Goal: Transaction & Acquisition: Purchase product/service

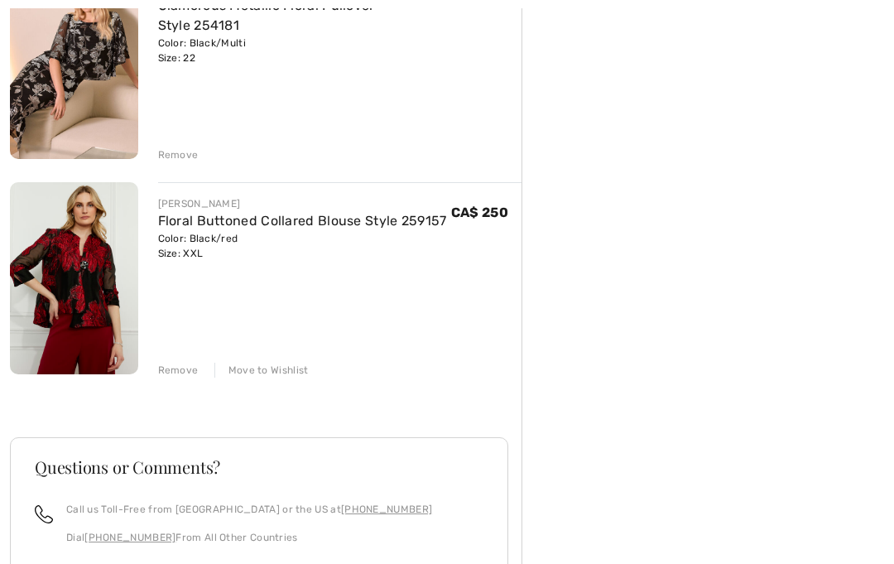
scroll to position [514, 0]
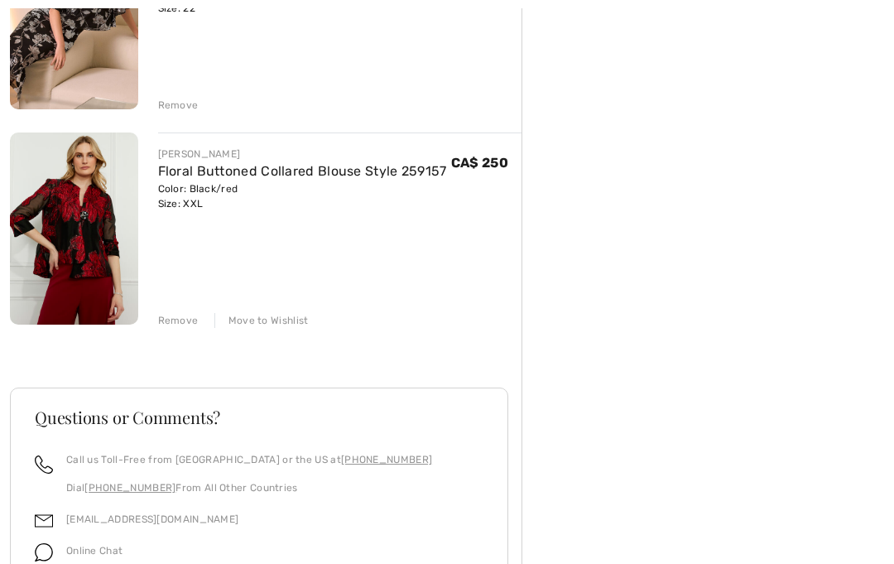
click at [286, 325] on div "Move to Wishlist" at bounding box center [261, 320] width 94 height 15
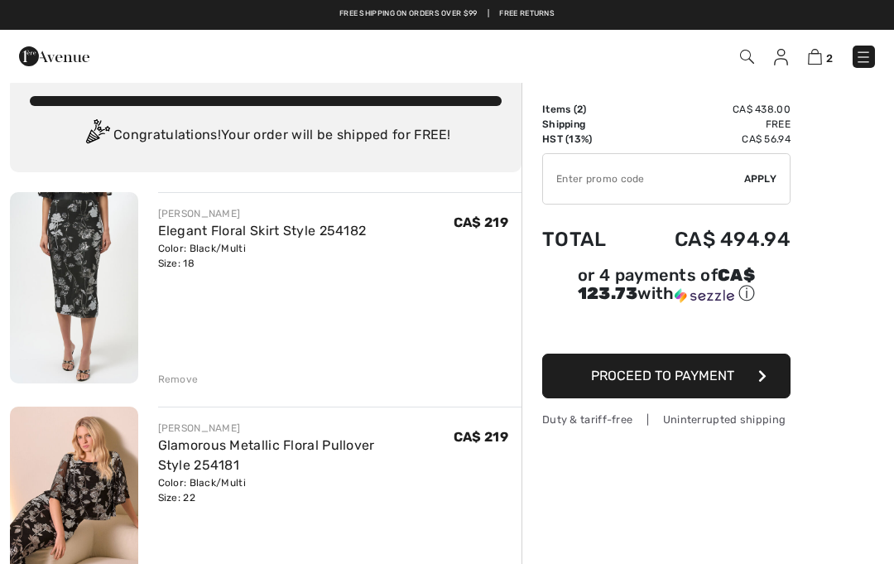
scroll to position [0, 0]
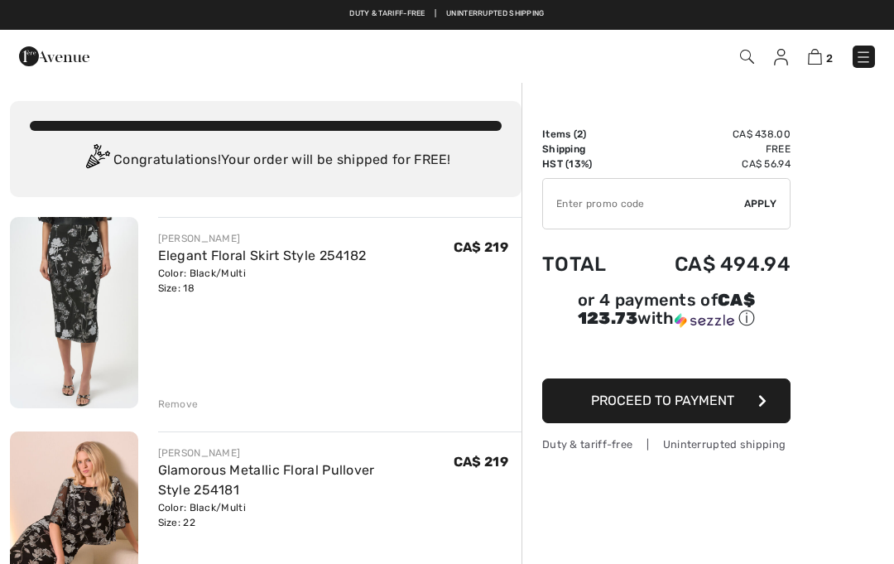
click at [62, 64] on img at bounding box center [54, 56] width 70 height 33
click at [859, 62] on img at bounding box center [863, 57] width 17 height 17
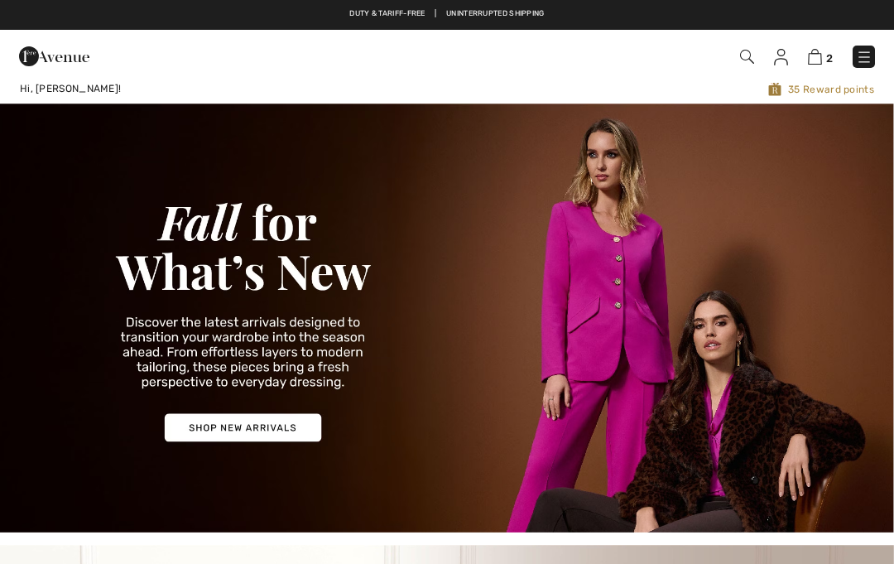
checkbox input "true"
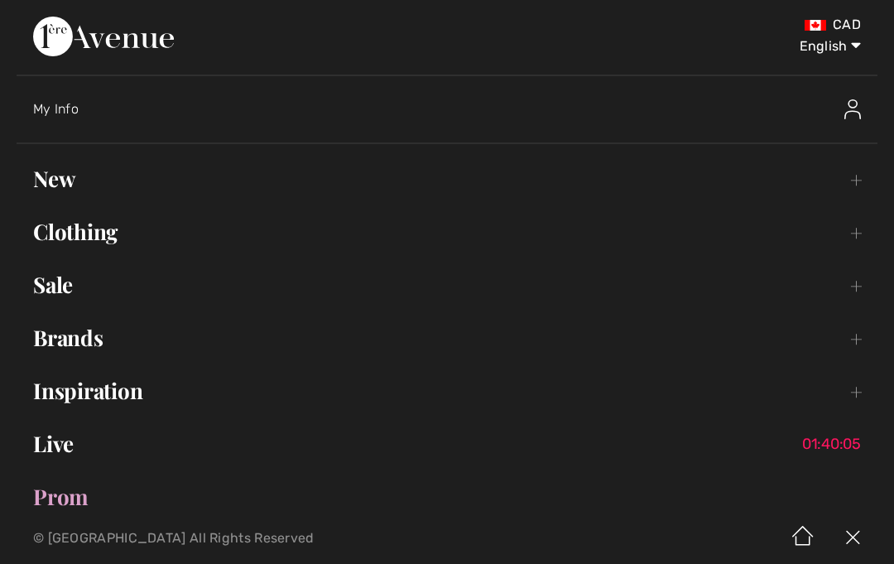
click at [373, 460] on link "Live 01:40:05" at bounding box center [447, 443] width 861 height 36
click at [61, 195] on link "New Toggle submenu" at bounding box center [447, 179] width 861 height 36
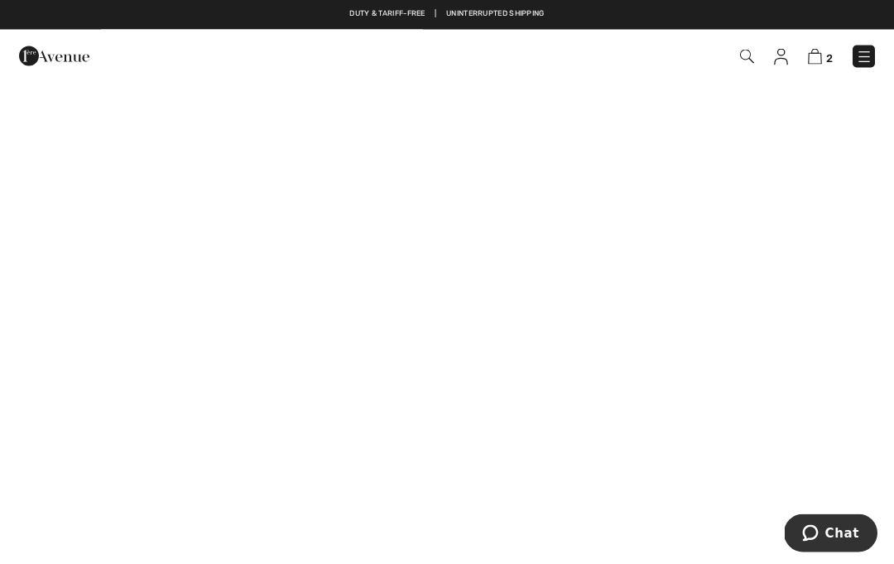
scroll to position [465, 0]
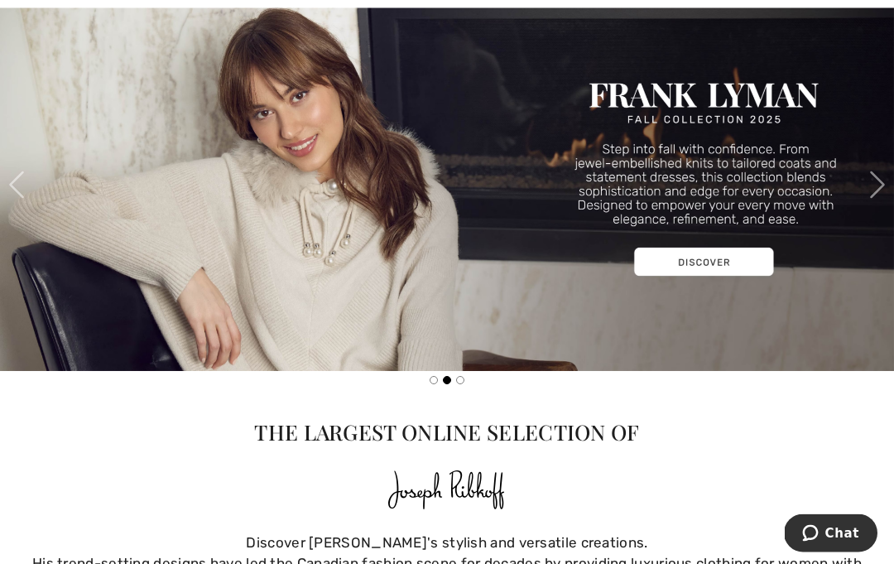
scroll to position [546, 0]
click at [738, 251] on img at bounding box center [447, 184] width 894 height 372
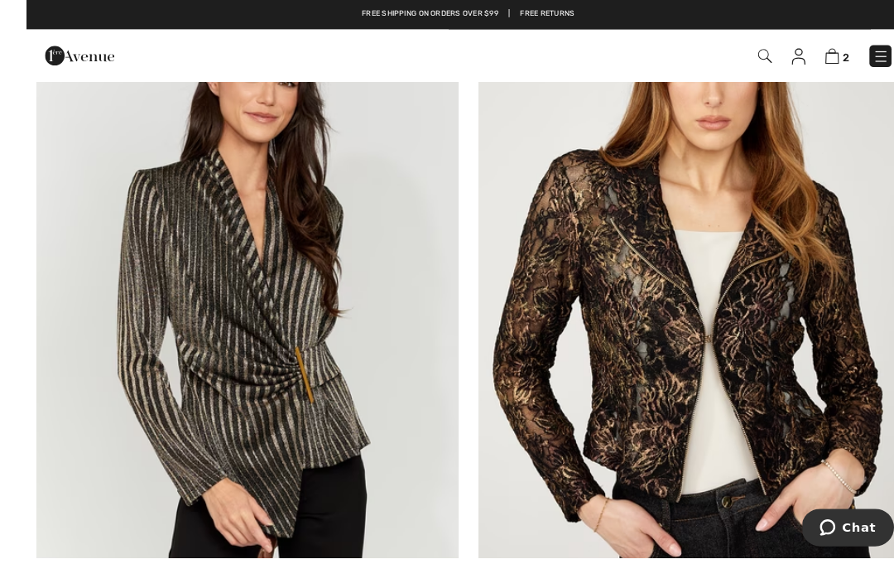
scroll to position [1311, 0]
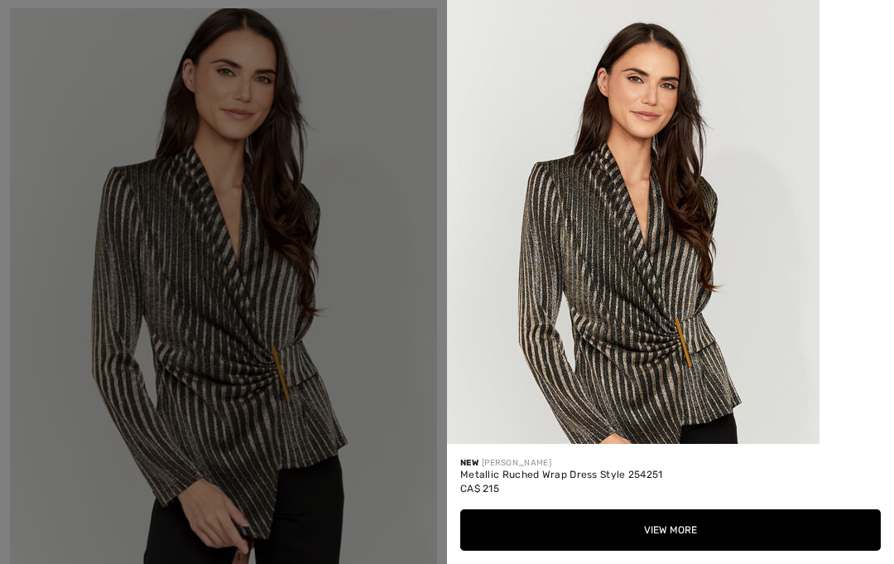
click at [392, 433] on div at bounding box center [447, 282] width 894 height 564
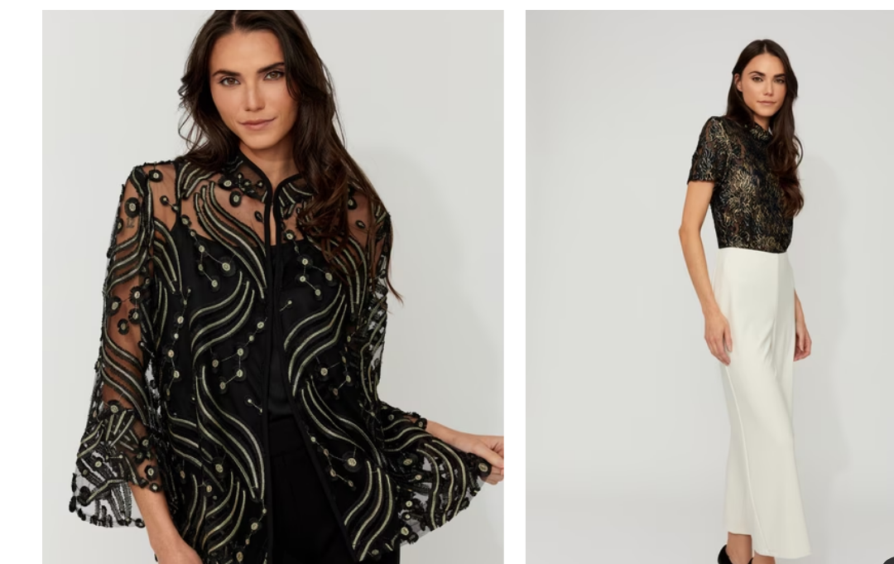
scroll to position [2713, 0]
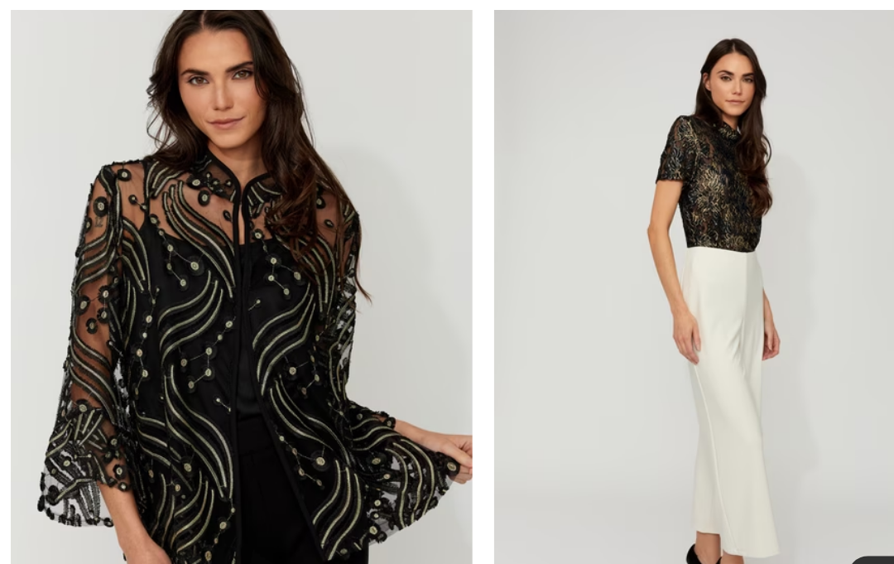
click at [352, 464] on img at bounding box center [223, 310] width 427 height 641
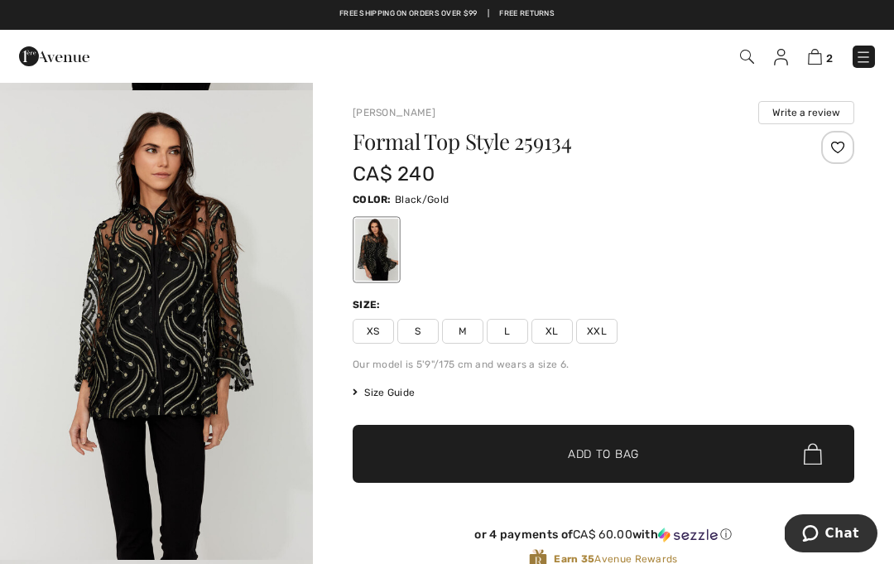
click at [300, 435] on img "3 / 4" at bounding box center [156, 324] width 313 height 469
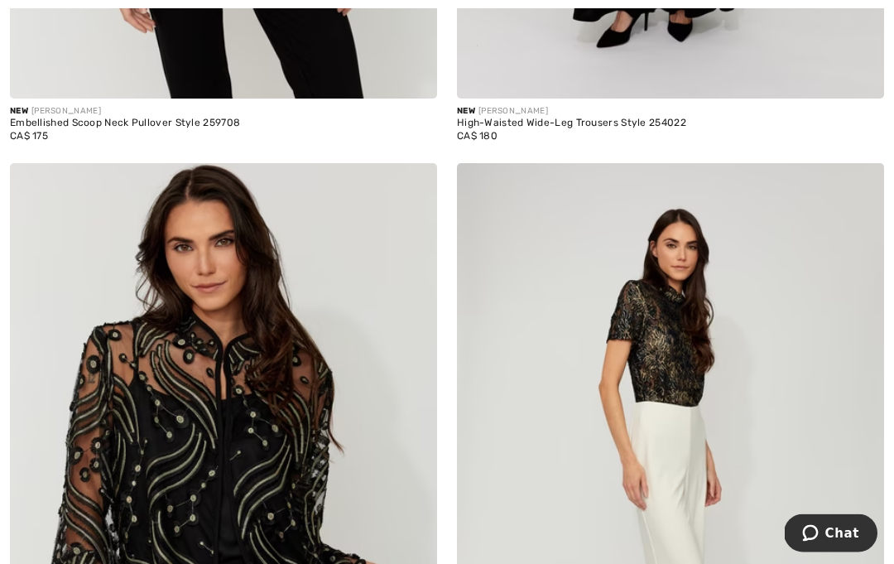
scroll to position [2664, 0]
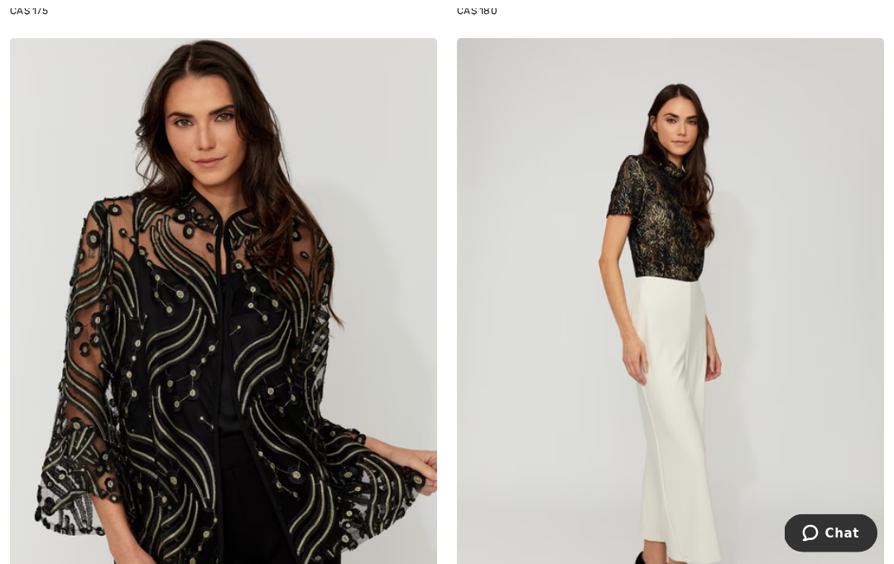
click at [344, 449] on img at bounding box center [223, 359] width 427 height 641
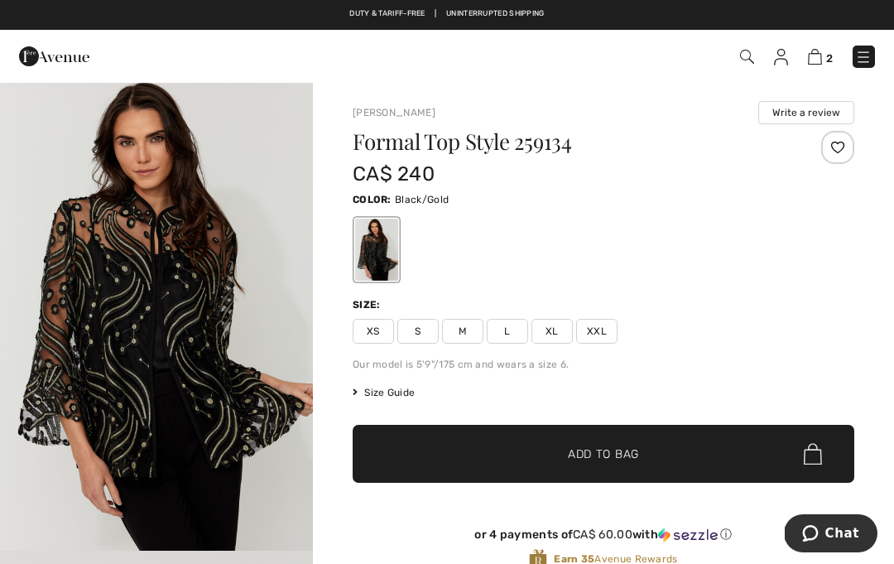
click at [403, 397] on span "Size Guide" at bounding box center [384, 392] width 62 height 15
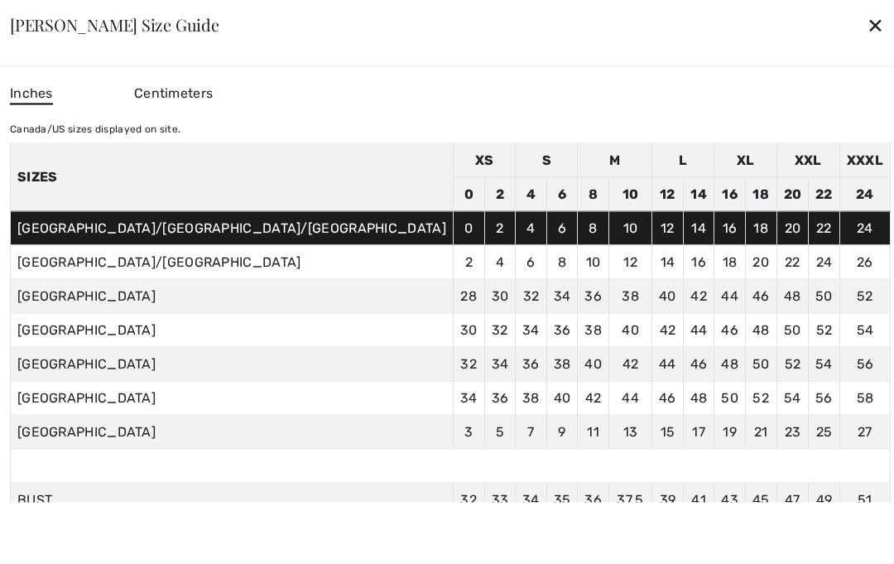
click at [867, 7] on div "✕" at bounding box center [875, 24] width 17 height 35
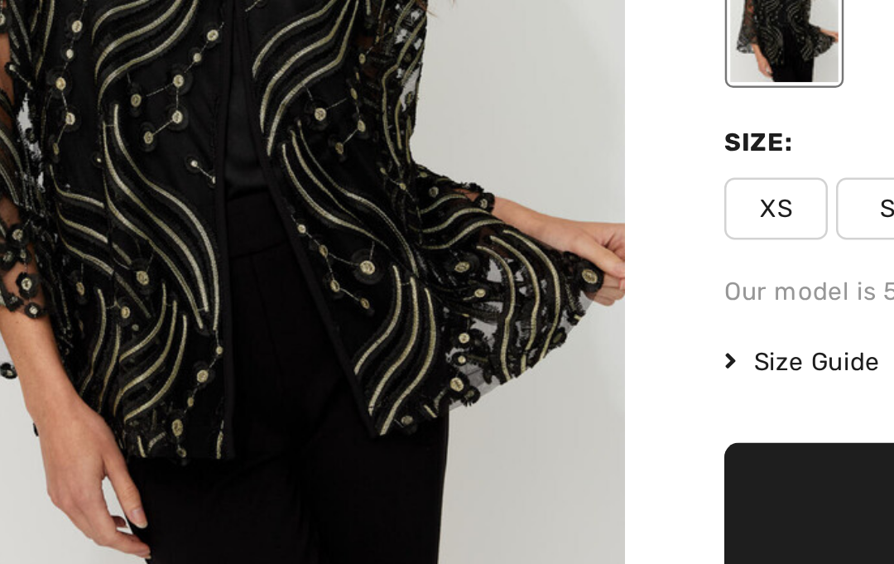
scroll to position [40, 0]
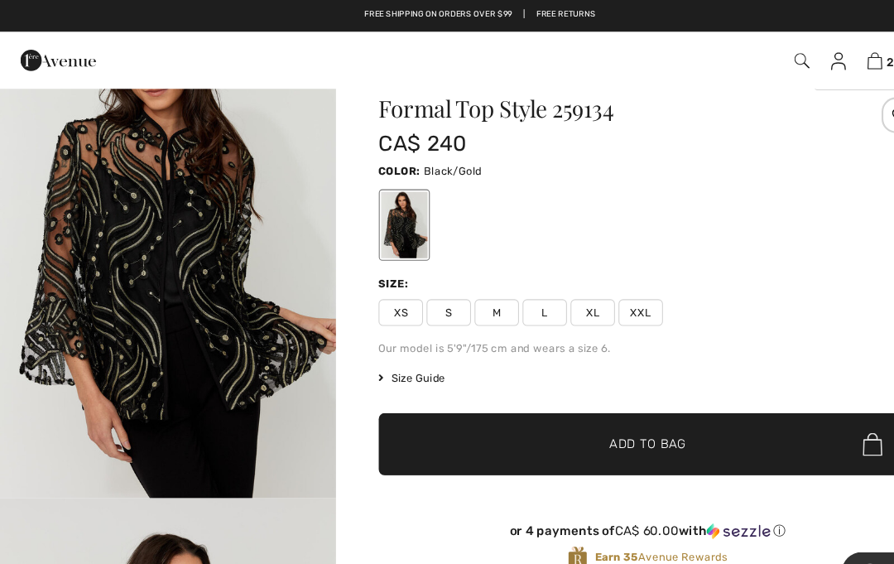
click at [598, 284] on span "XXL" at bounding box center [596, 291] width 41 height 25
click at [479, 411] on span "✔ Added to Bag Add to Bag" at bounding box center [604, 414] width 502 height 58
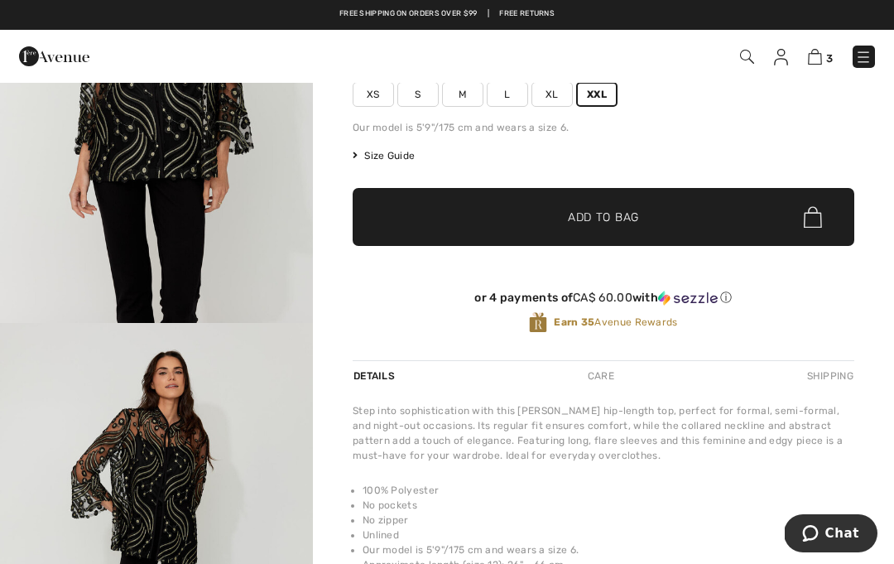
scroll to position [215, 0]
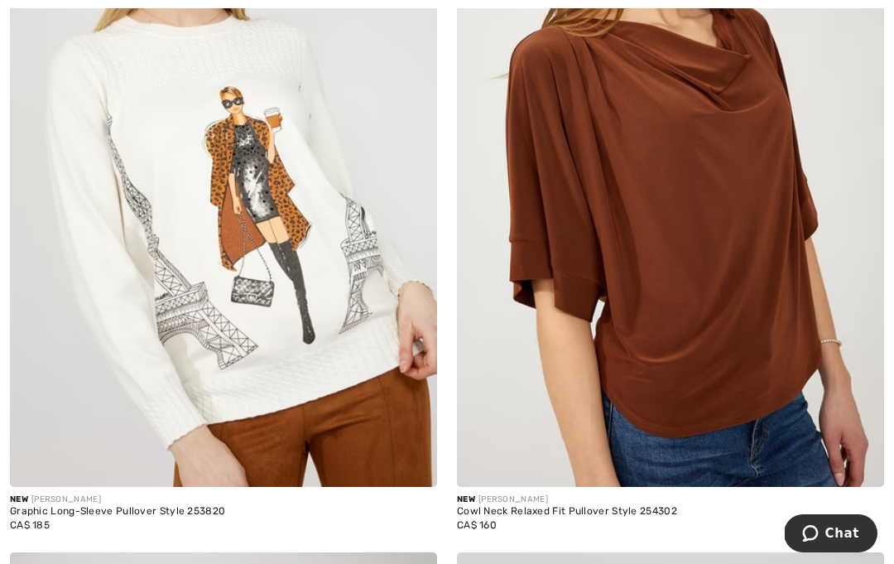
scroll to position [5170, 0]
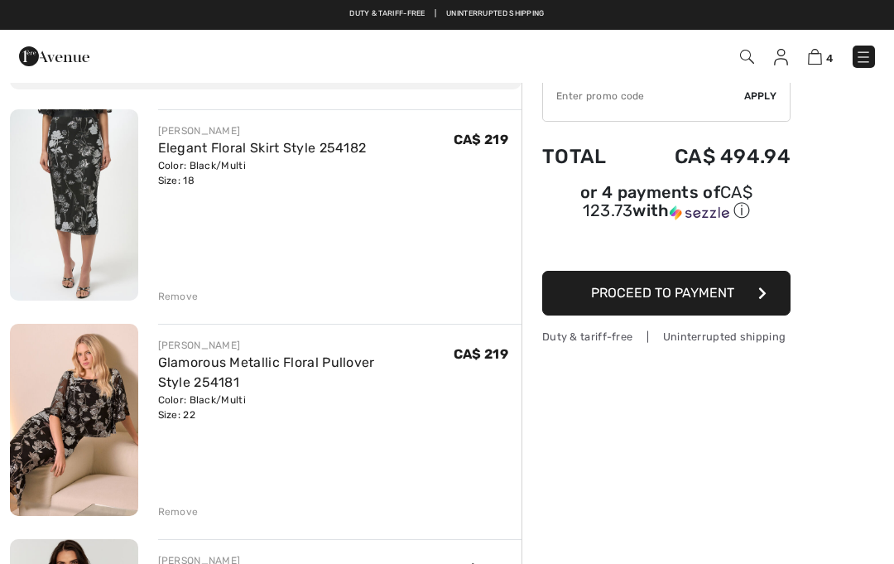
click at [866, 50] on img at bounding box center [863, 57] width 17 height 17
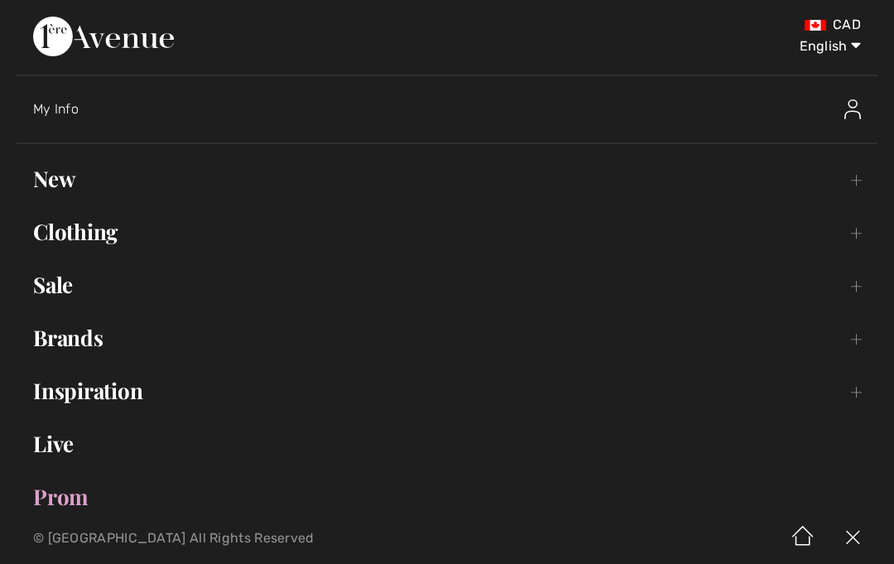
click at [51, 179] on link "New Toggle submenu" at bounding box center [447, 179] width 861 height 36
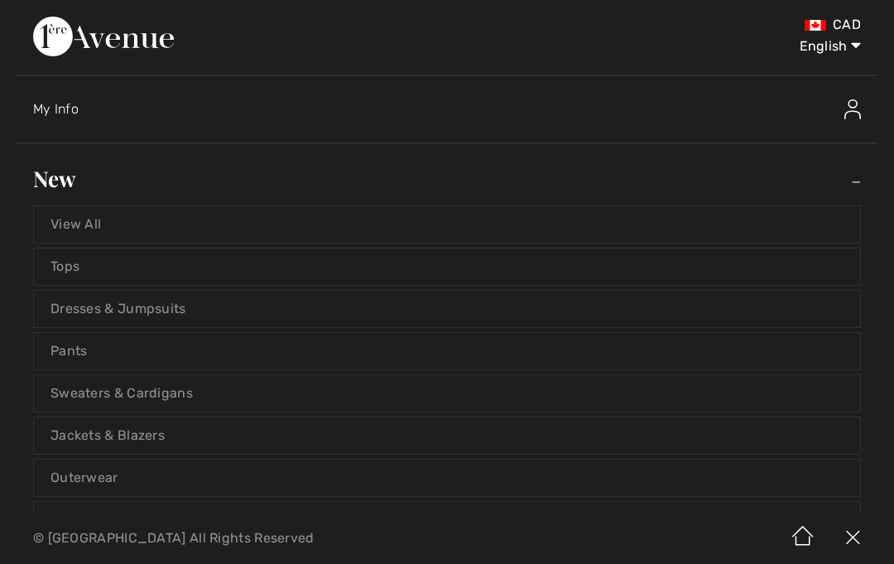
click at [105, 229] on link "View All" at bounding box center [447, 224] width 826 height 36
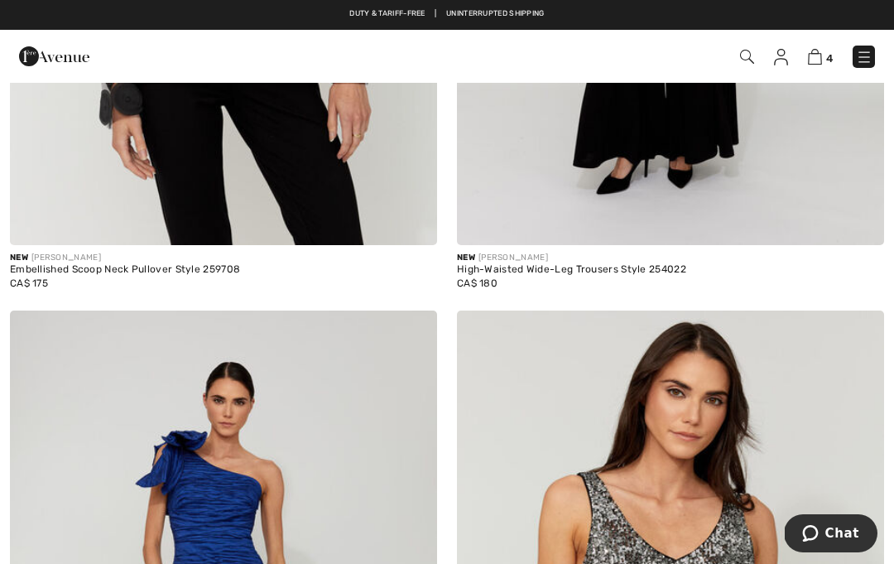
scroll to position [3389, 0]
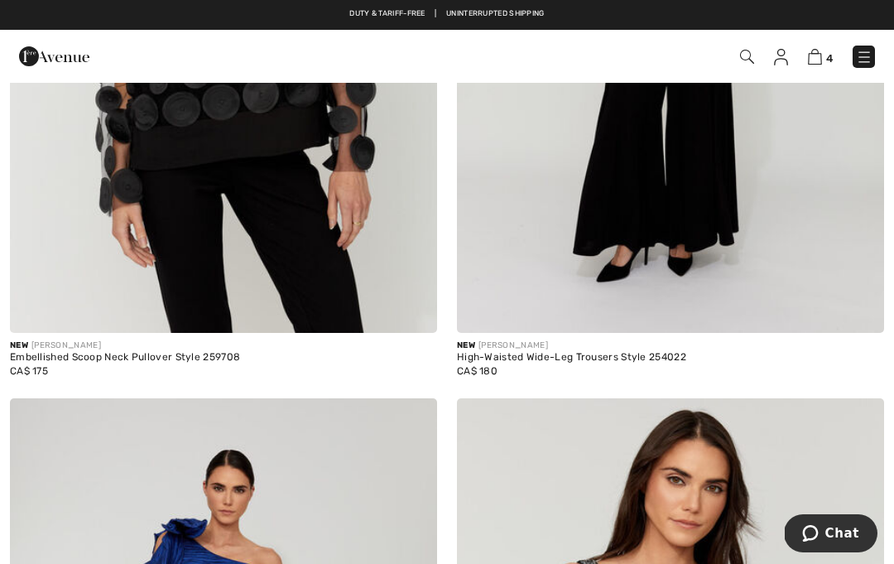
click at [395, 280] on div at bounding box center [402, 298] width 69 height 69
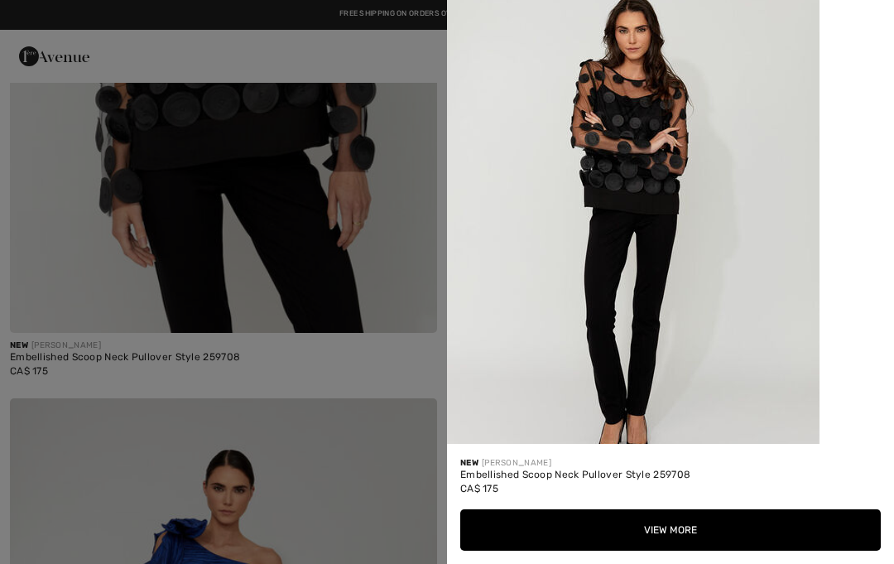
scroll to position [1698, 0]
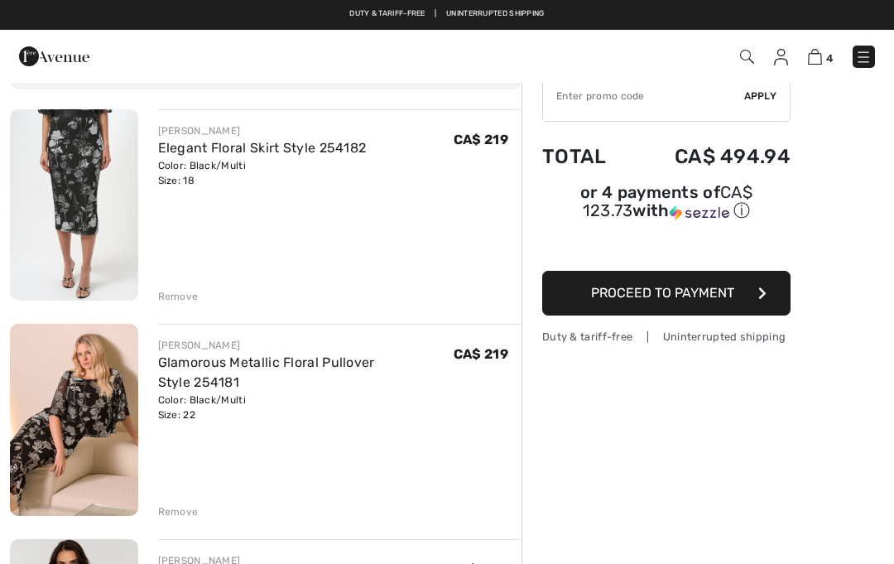
click at [861, 46] on link at bounding box center [864, 57] width 22 height 22
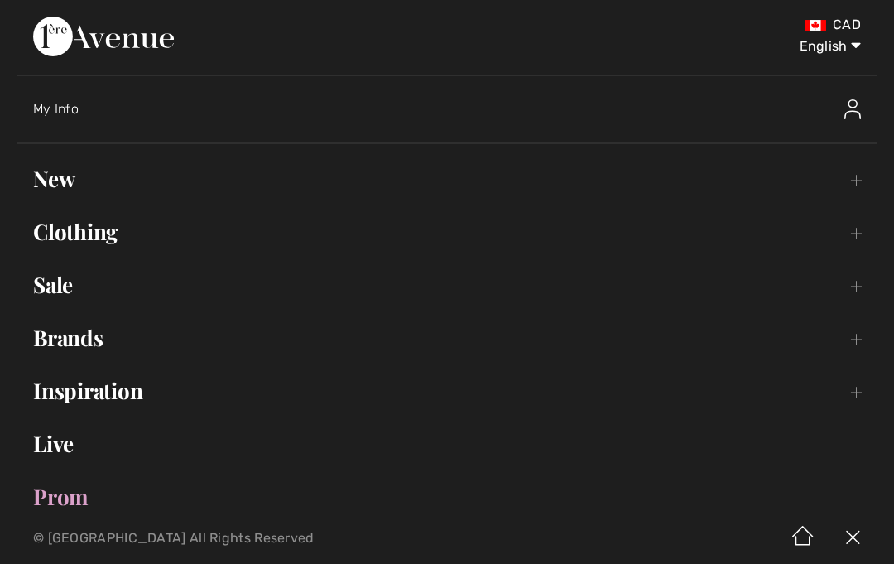
click at [73, 186] on link "New Toggle submenu" at bounding box center [447, 179] width 861 height 36
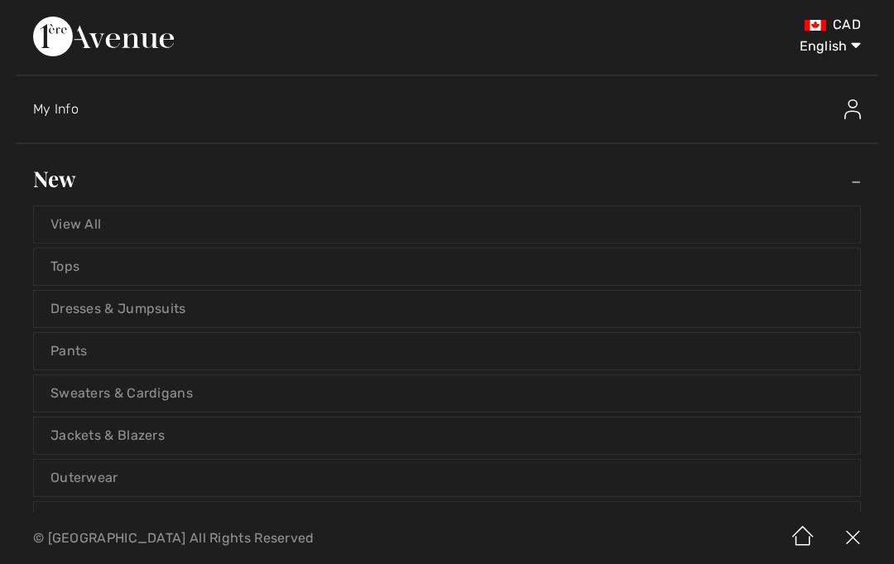
click at [145, 219] on link "View All" at bounding box center [447, 224] width 826 height 36
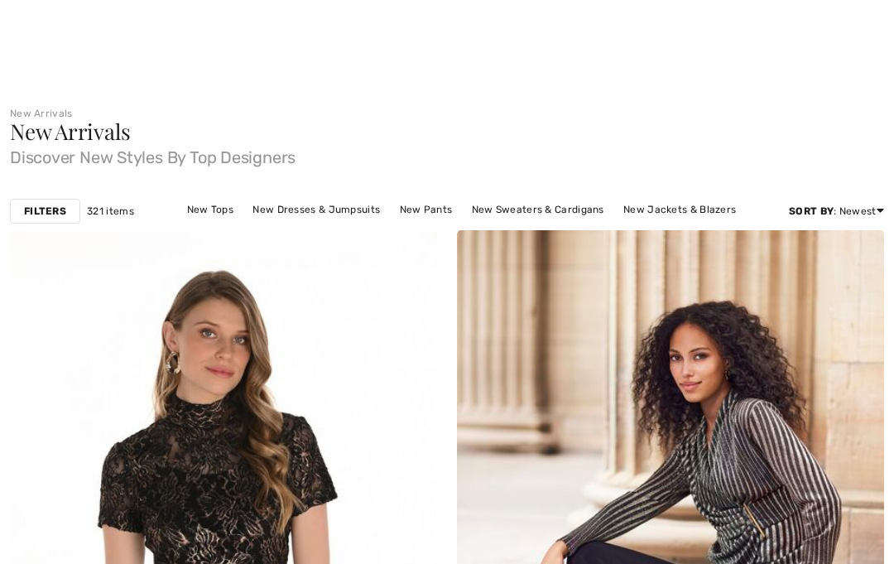
checkbox input "true"
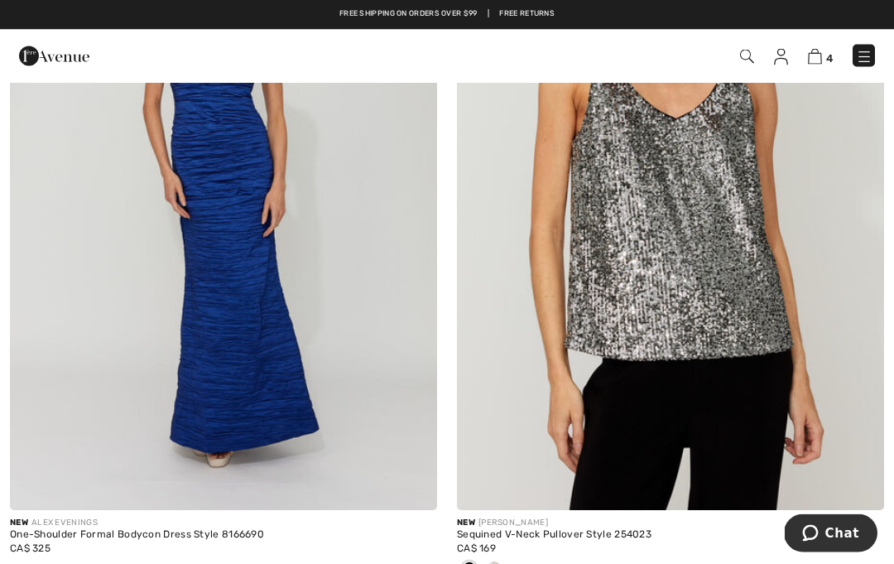
scroll to position [3916, 0]
click at [459, 563] on div at bounding box center [469, 570] width 25 height 27
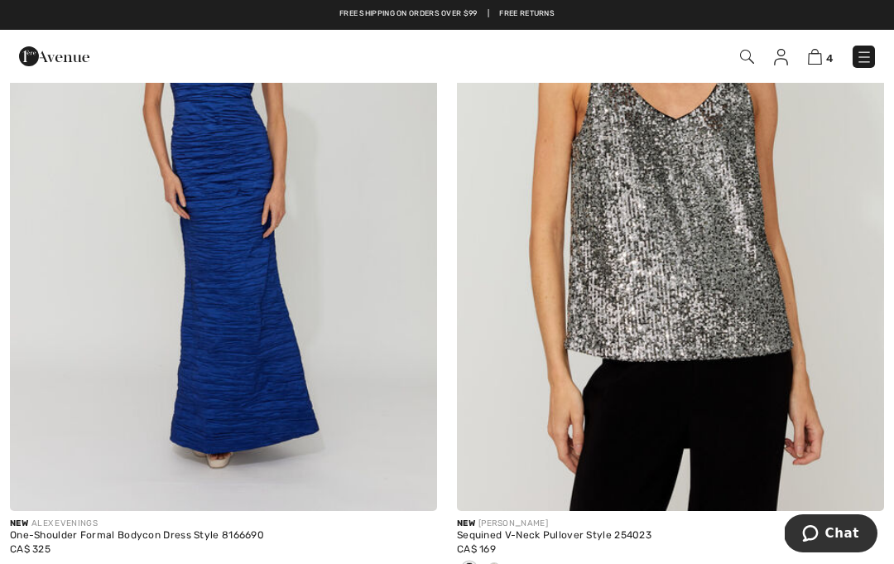
click at [473, 562] on span at bounding box center [469, 568] width 13 height 13
click at [476, 558] on div at bounding box center [469, 569] width 25 height 27
click at [476, 557] on div at bounding box center [469, 569] width 25 height 27
click at [665, 382] on img at bounding box center [670, 190] width 427 height 641
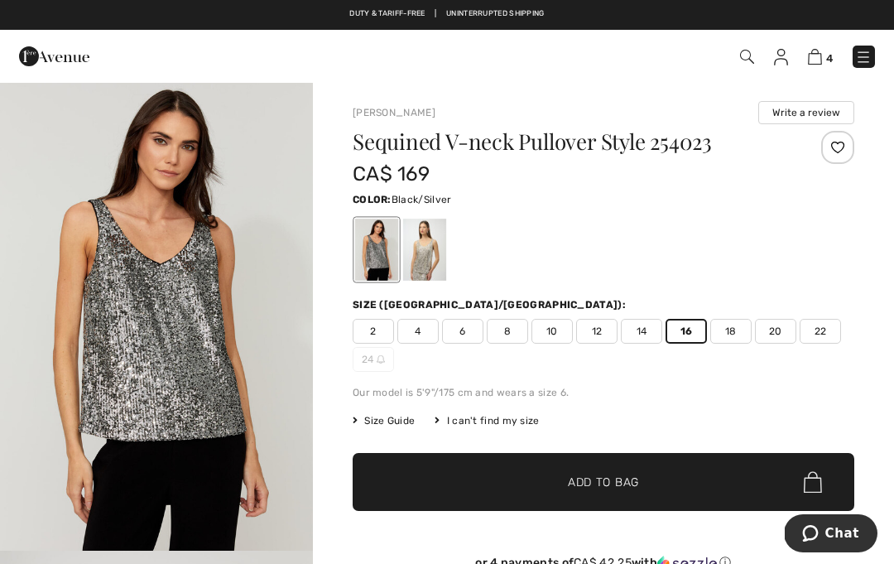
click at [379, 255] on div at bounding box center [376, 250] width 43 height 62
click at [428, 262] on div at bounding box center [424, 250] width 43 height 62
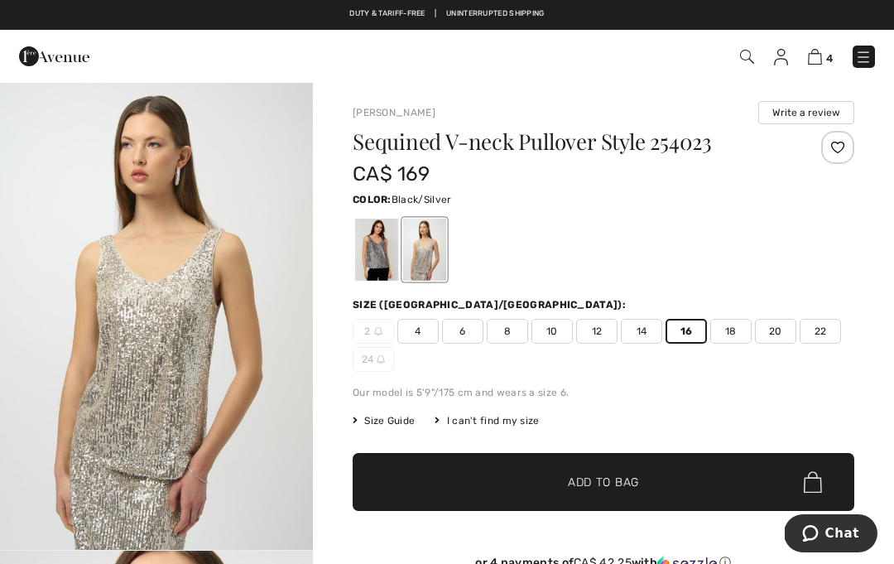
click at [377, 262] on div at bounding box center [376, 250] width 43 height 62
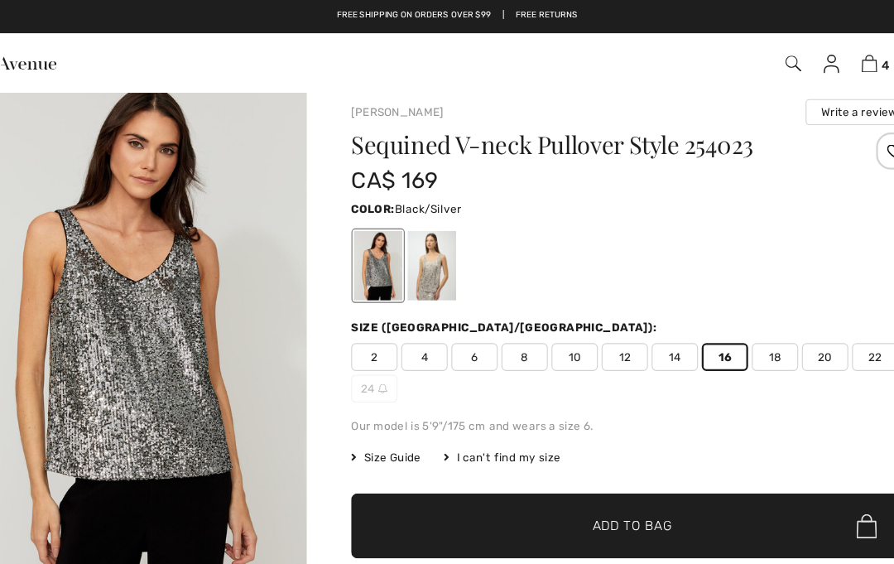
scroll to position [2, 0]
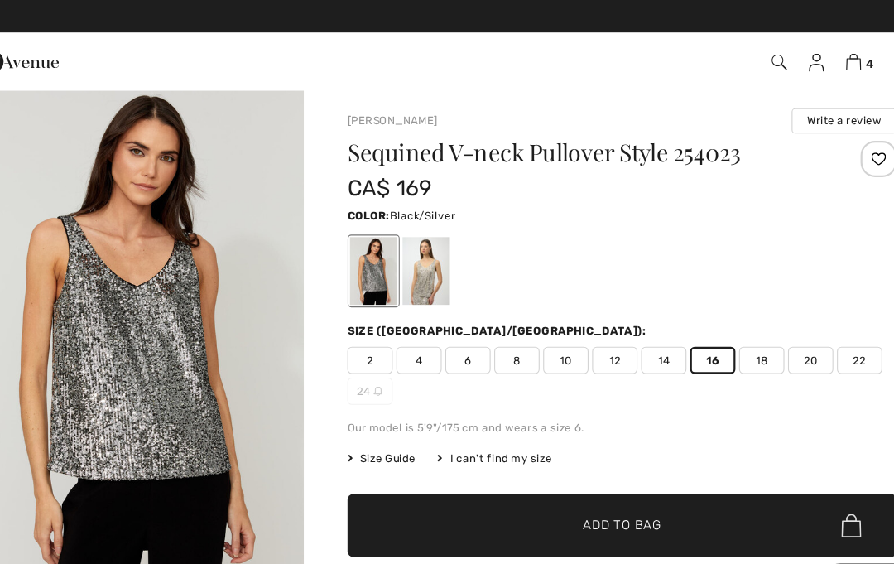
click at [800, 328] on span "22" at bounding box center [820, 328] width 41 height 25
click at [528, 476] on span "✔ Added to Bag" at bounding box center [578, 479] width 101 height 17
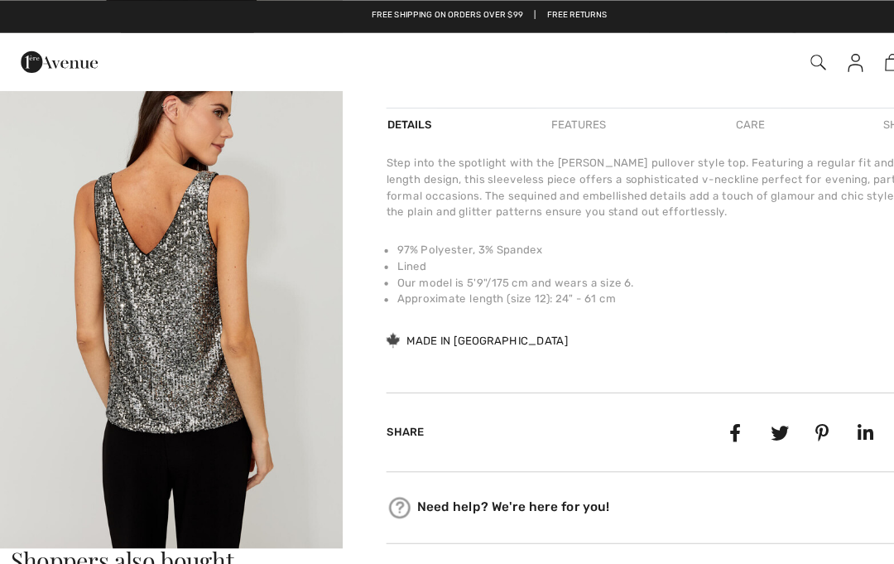
scroll to position [454, 0]
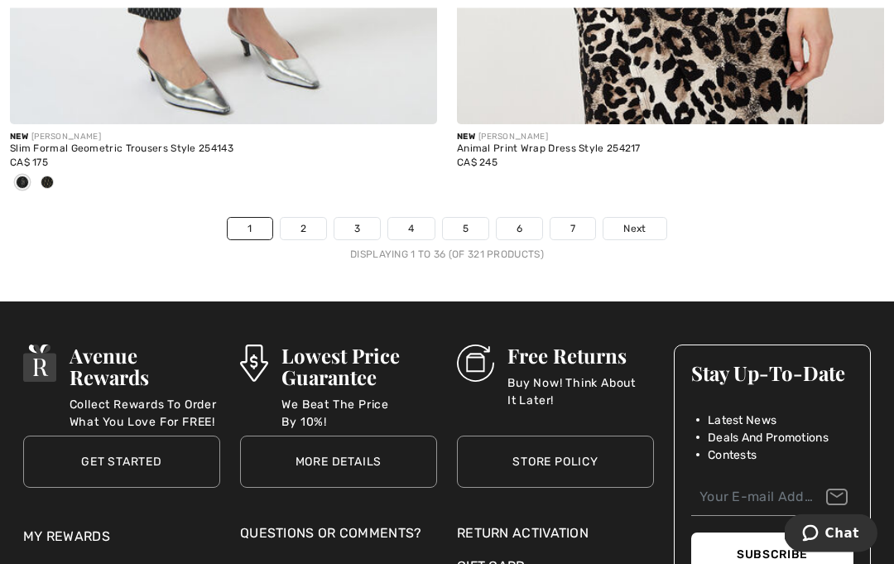
scroll to position [13292, 0]
click at [302, 223] on link "2" at bounding box center [304, 229] width 46 height 22
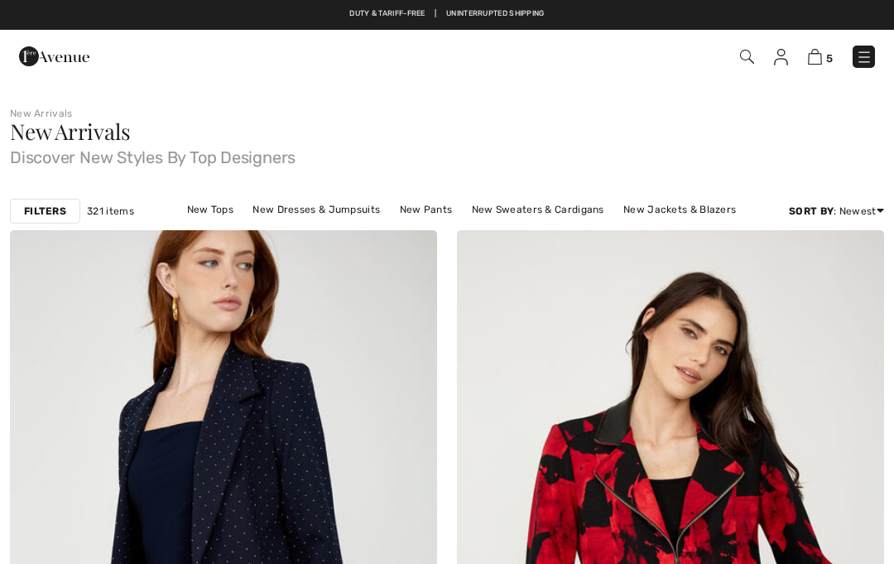
scroll to position [335, 0]
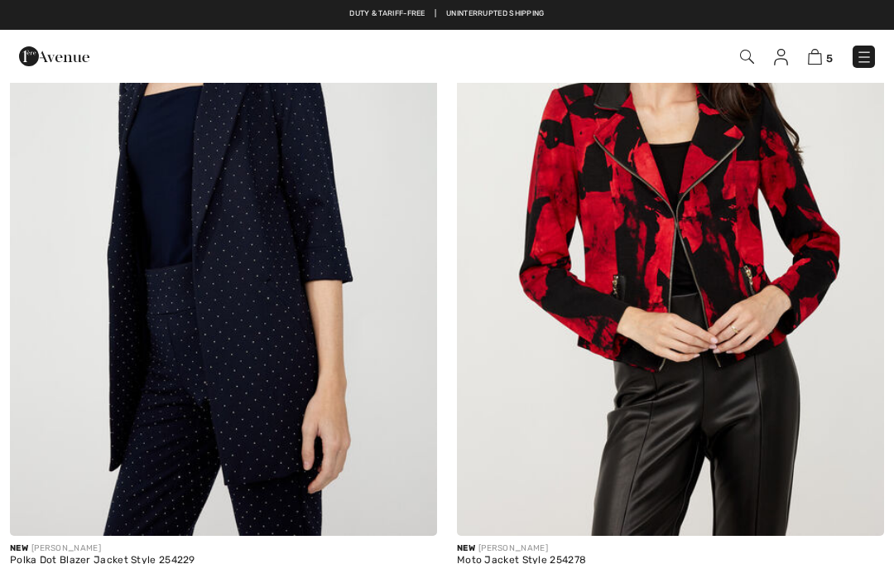
checkbox input "true"
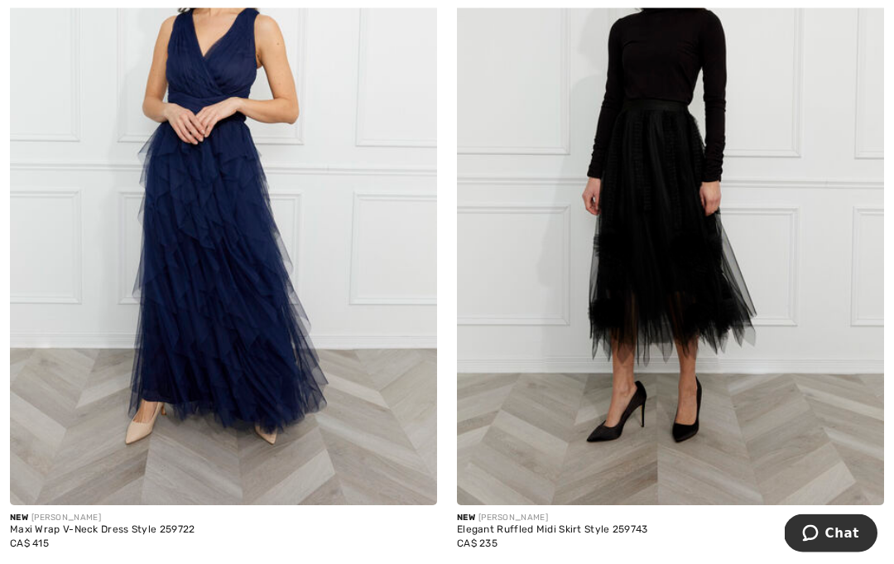
scroll to position [13009, 0]
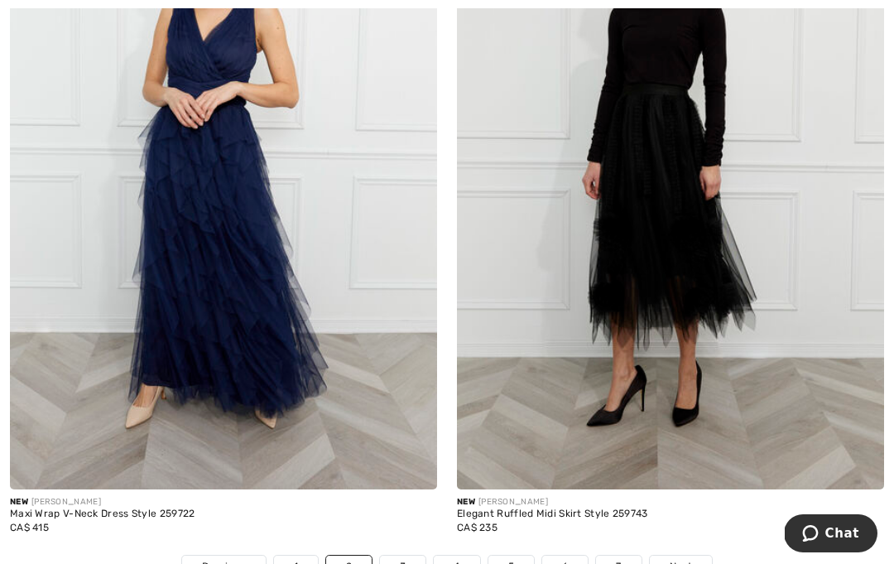
click at [86, 508] on div "Maxi Wrap V-Neck Dress Style 259722" at bounding box center [223, 514] width 427 height 12
click at [180, 425] on img at bounding box center [223, 169] width 427 height 641
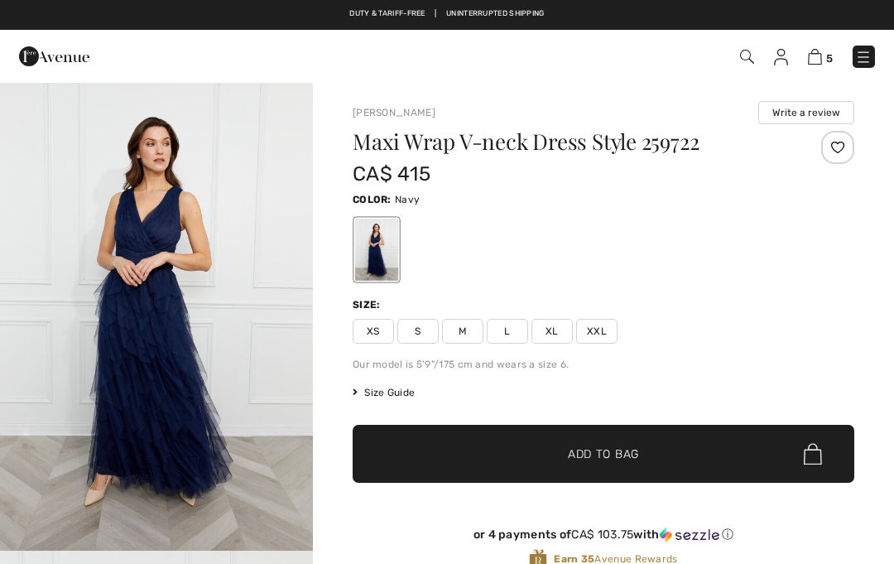
checkbox input "true"
click at [602, 334] on span "XXL" at bounding box center [596, 331] width 41 height 25
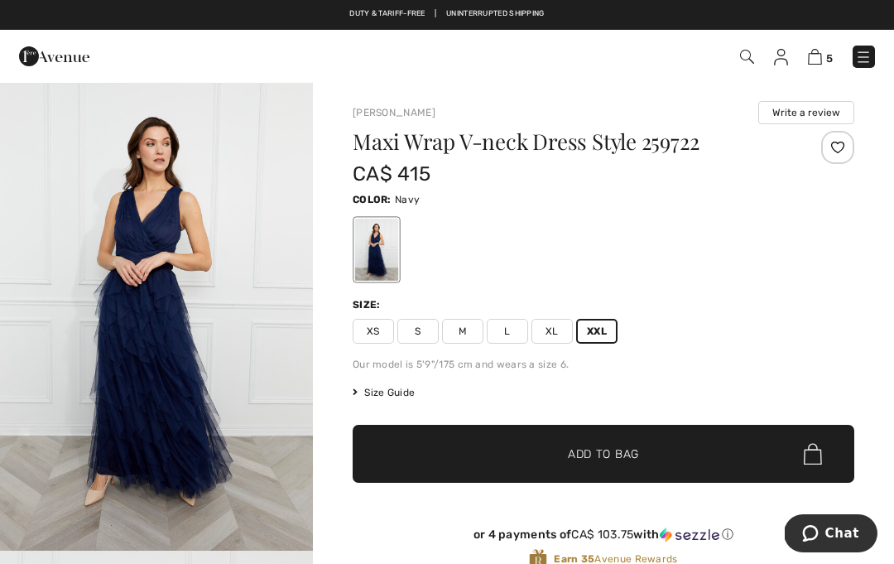
click at [502, 450] on span "✔ Added to Bag Add to Bag" at bounding box center [604, 454] width 502 height 58
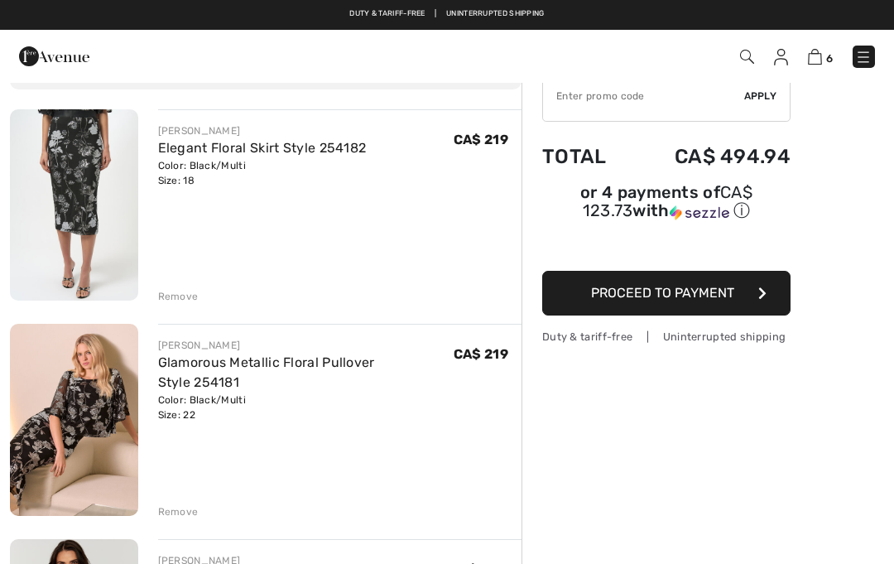
click at [859, 50] on img at bounding box center [863, 57] width 17 height 17
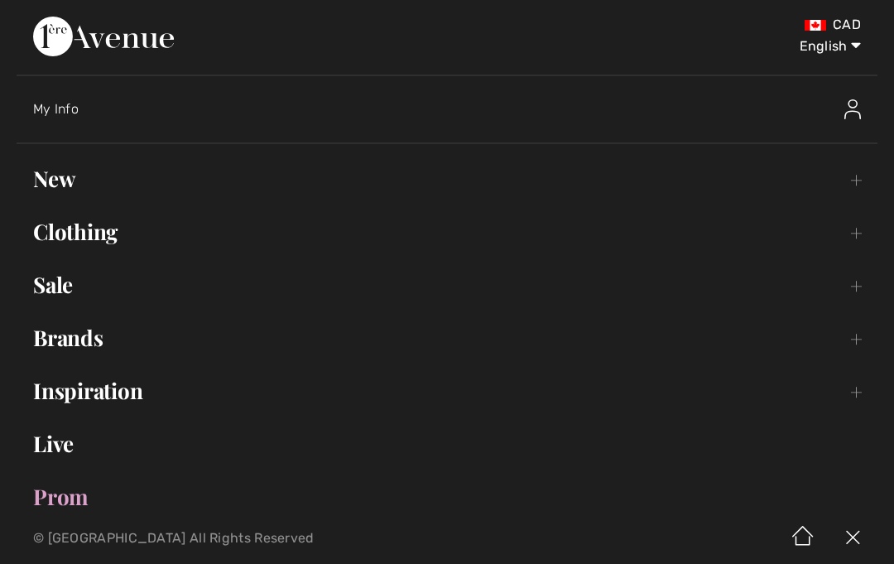
click at [63, 181] on link "New Toggle submenu" at bounding box center [447, 179] width 861 height 36
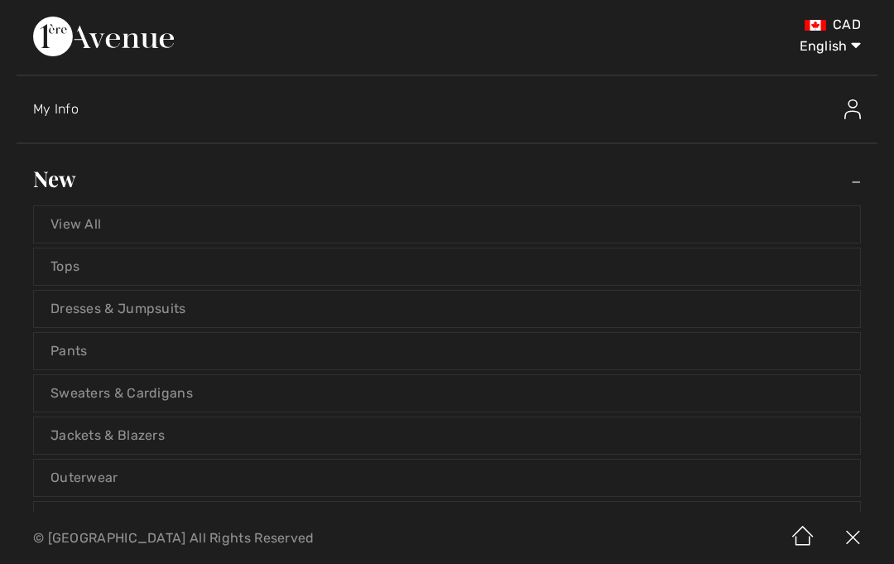
click at [111, 223] on link "View All" at bounding box center [447, 224] width 826 height 36
click at [72, 221] on link "View All" at bounding box center [447, 224] width 826 height 36
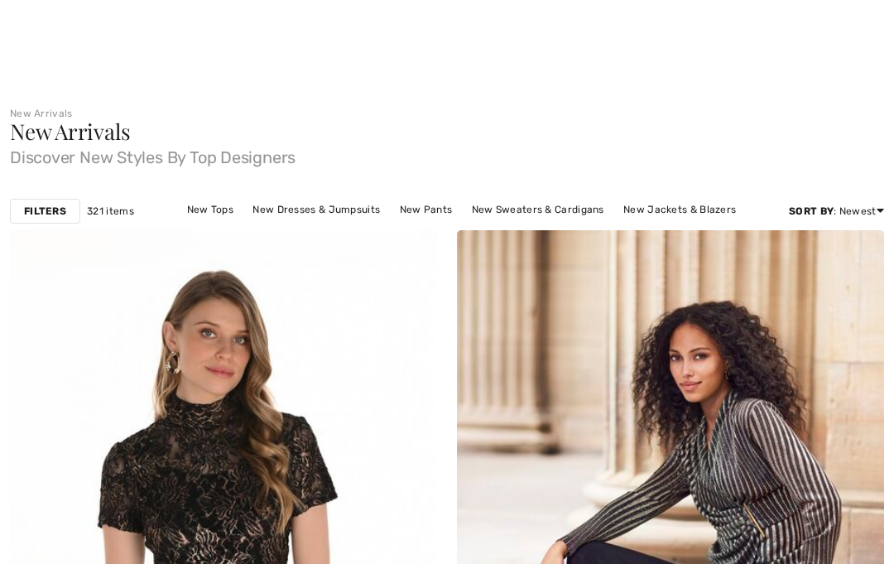
scroll to position [341, 0]
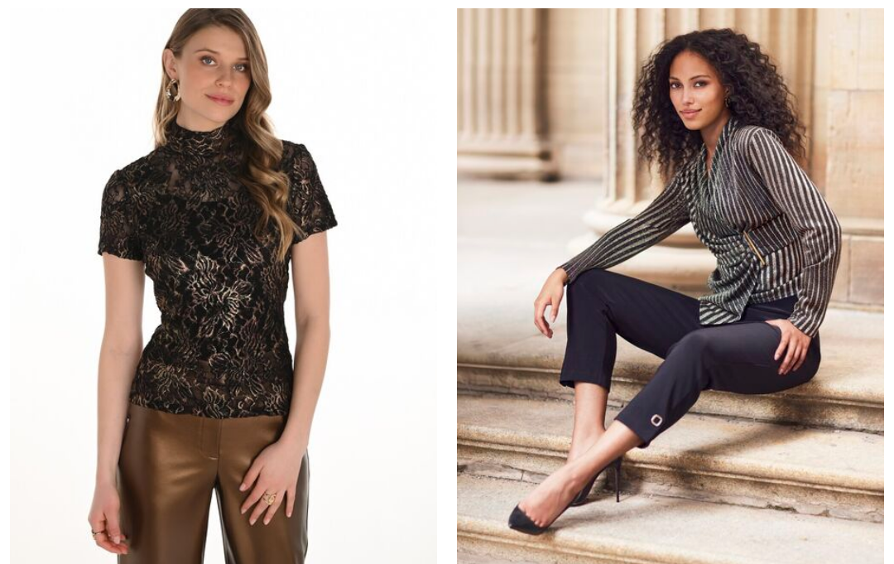
checkbox input "true"
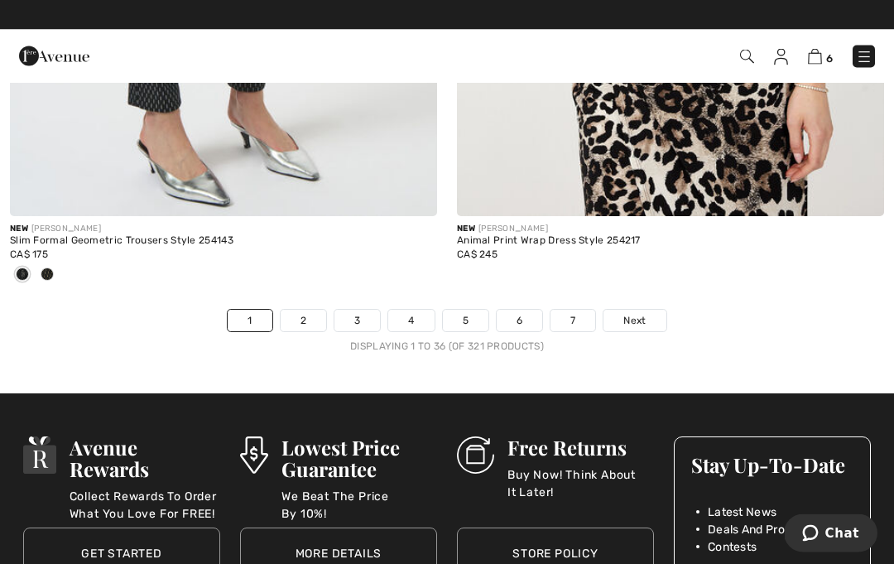
scroll to position [13200, 0]
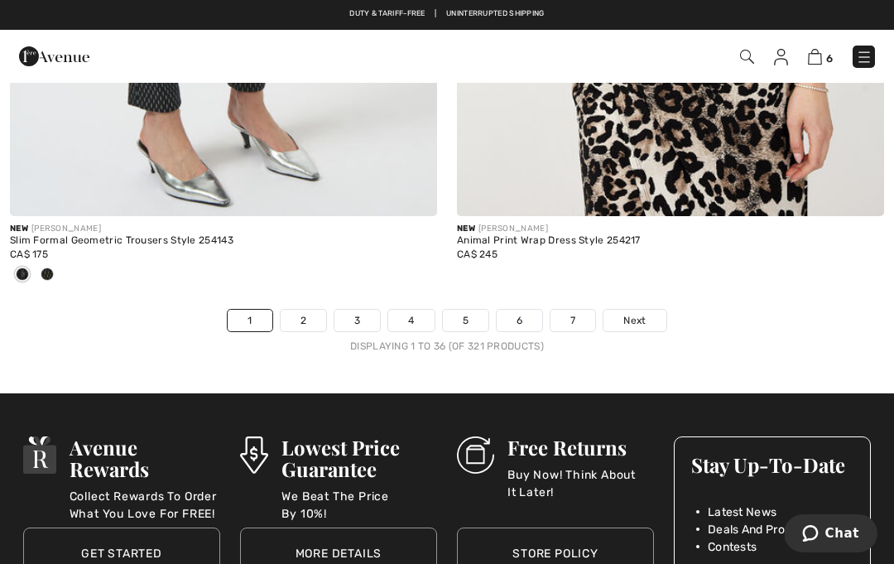
click at [285, 315] on link "2" at bounding box center [304, 321] width 46 height 22
click at [315, 310] on link "2" at bounding box center [304, 321] width 46 height 22
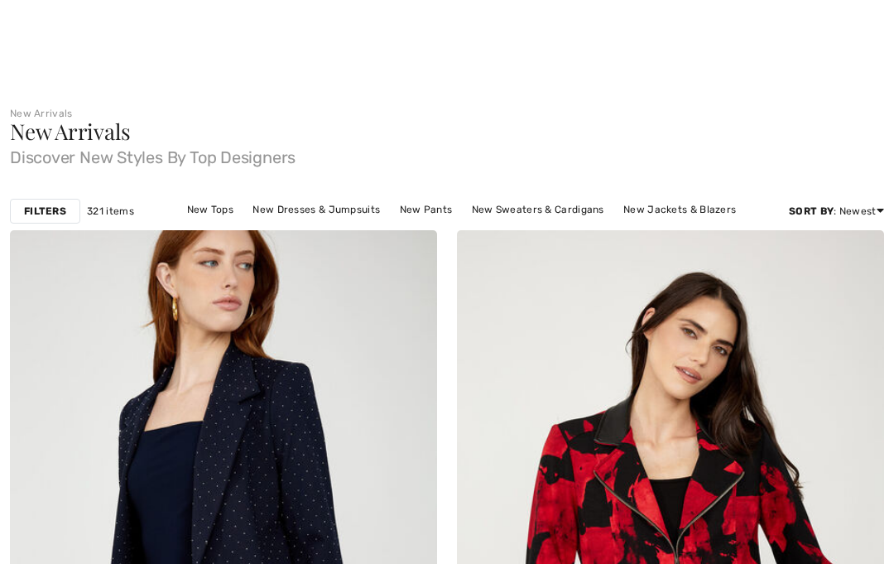
checkbox input "true"
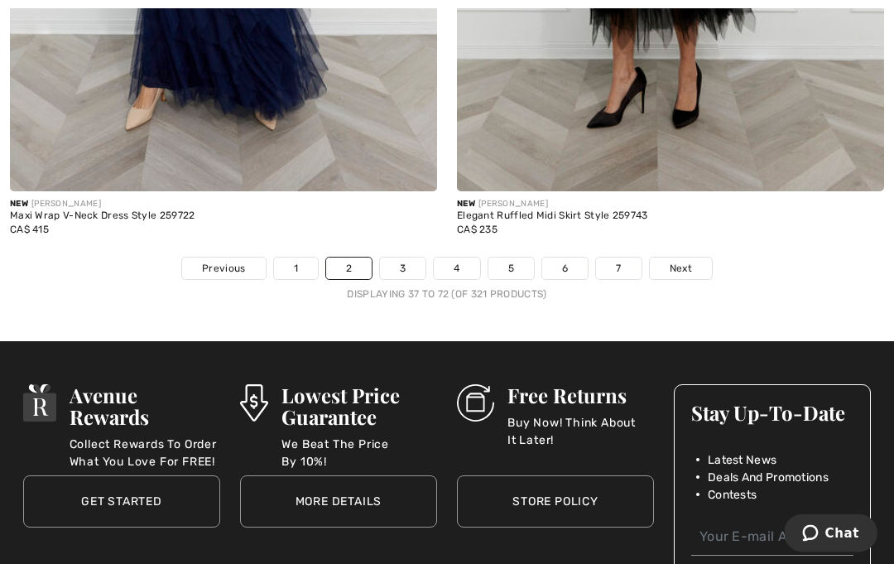
scroll to position [13307, 0]
click at [423, 257] on link "3" at bounding box center [403, 268] width 46 height 22
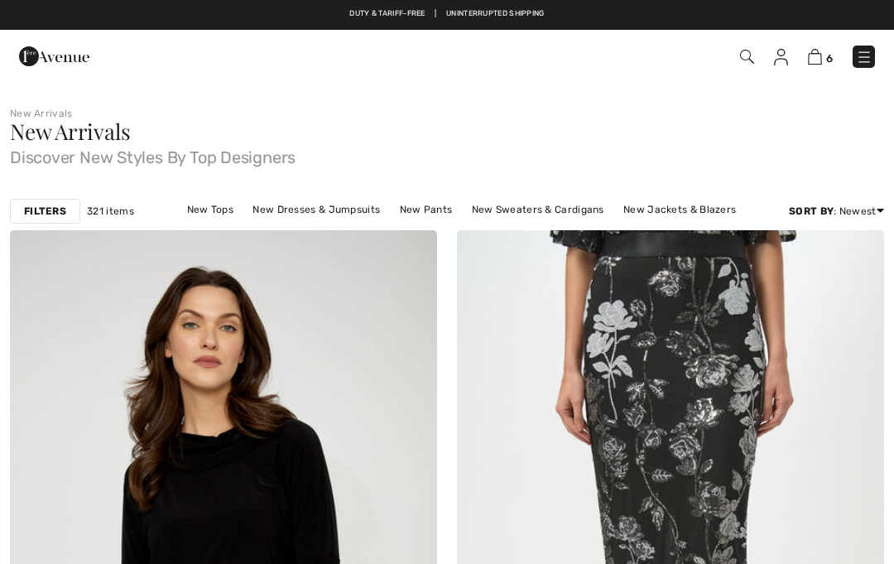
checkbox input "true"
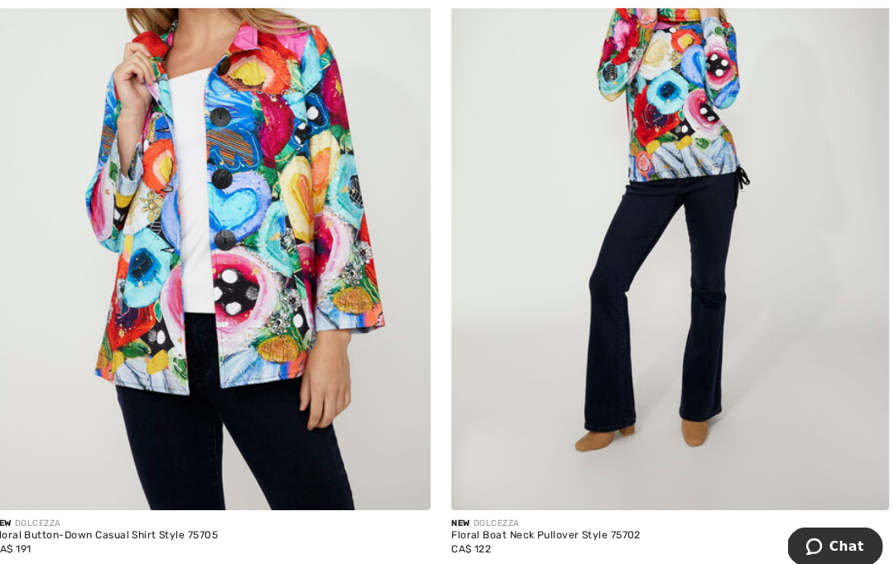
scroll to position [13001, 0]
click at [440, 563] on link "4" at bounding box center [457, 575] width 46 height 22
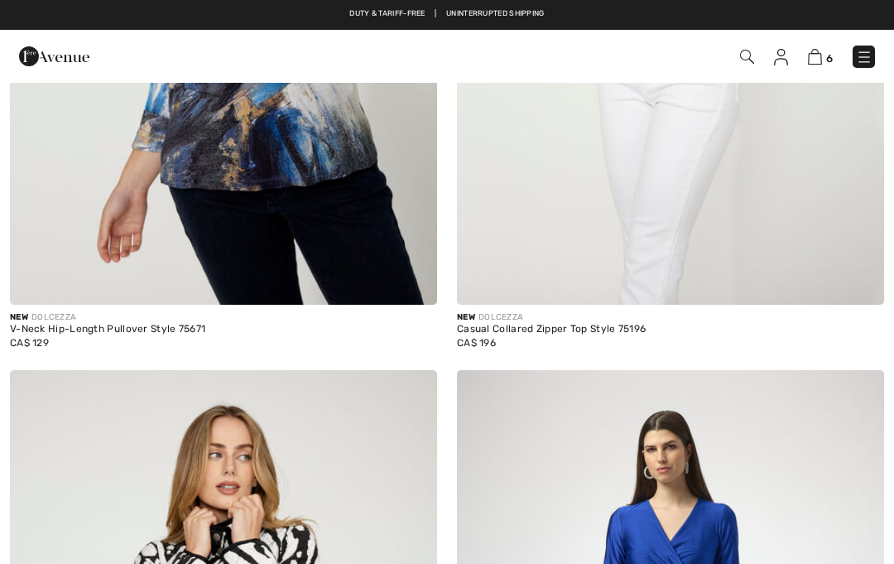
checkbox input "true"
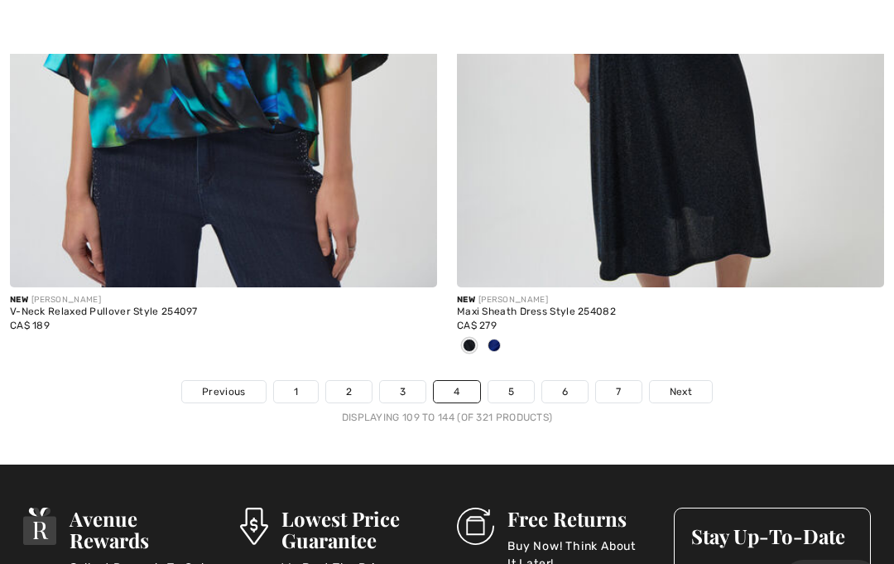
scroll to position [13048, 0]
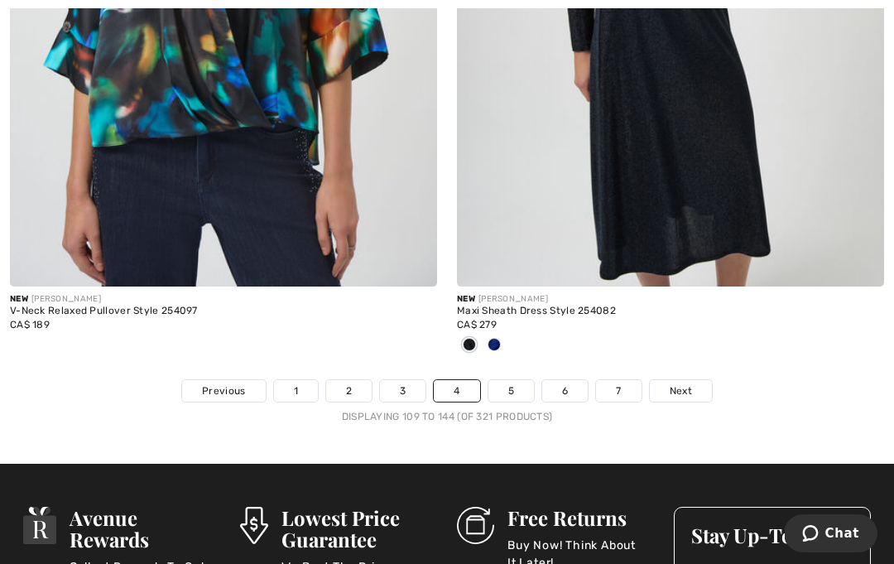
click at [507, 382] on link "5" at bounding box center [511, 391] width 46 height 22
click at [511, 380] on link "5" at bounding box center [511, 391] width 46 height 22
click at [504, 380] on link "5" at bounding box center [511, 391] width 46 height 22
click at [518, 363] on div "New JOSEPH RIBKOFF Maxi Sheath Dress Style 254082 CA$ 279" at bounding box center [670, 332] width 427 height 93
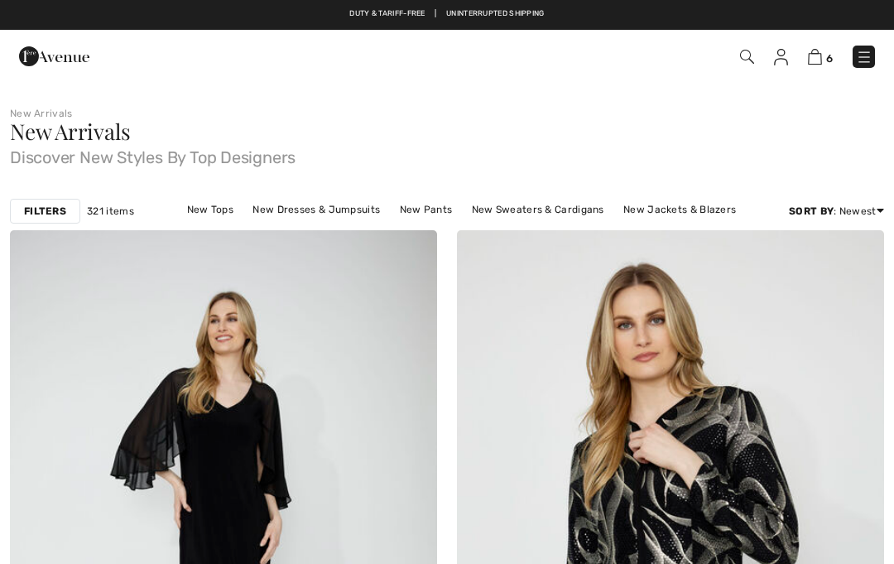
checkbox input "true"
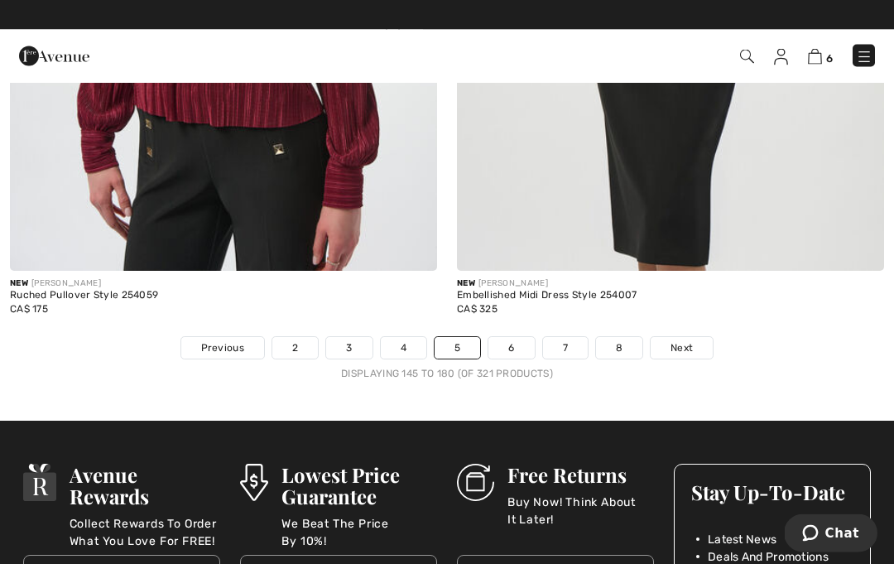
scroll to position [13009, 0]
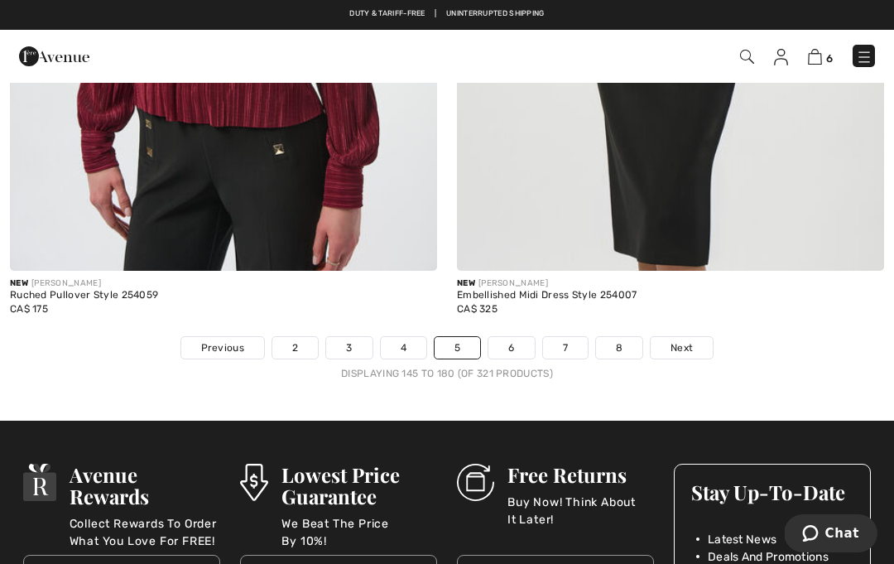
click at [526, 337] on link "6" at bounding box center [511, 348] width 46 height 22
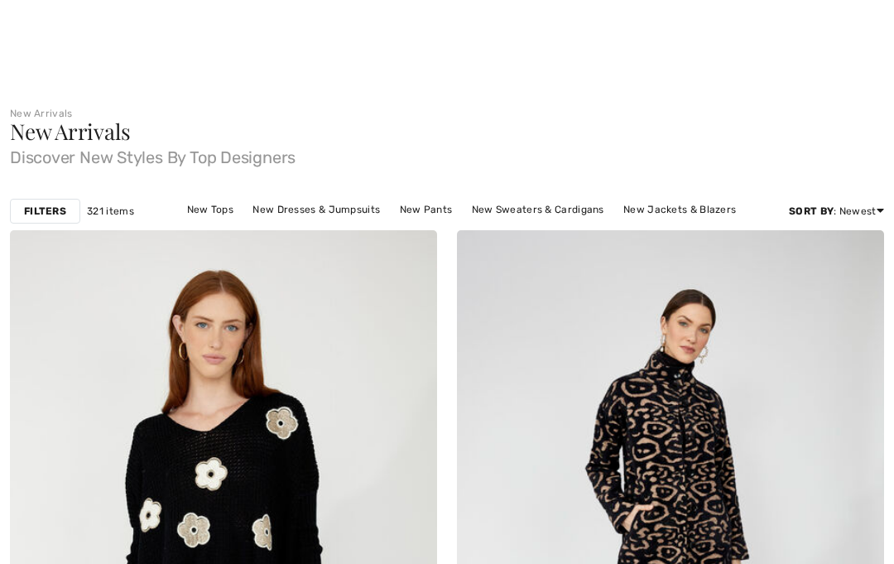
checkbox input "true"
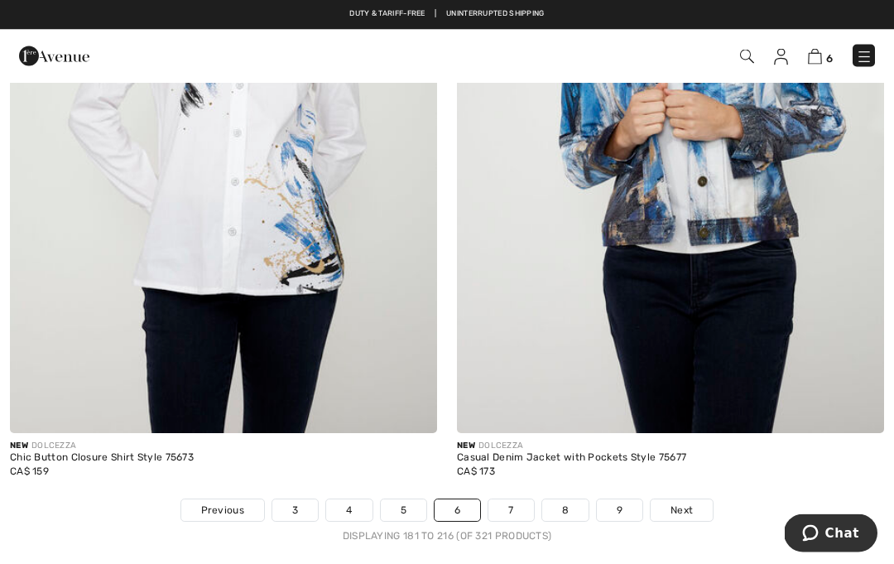
scroll to position [12765, 0]
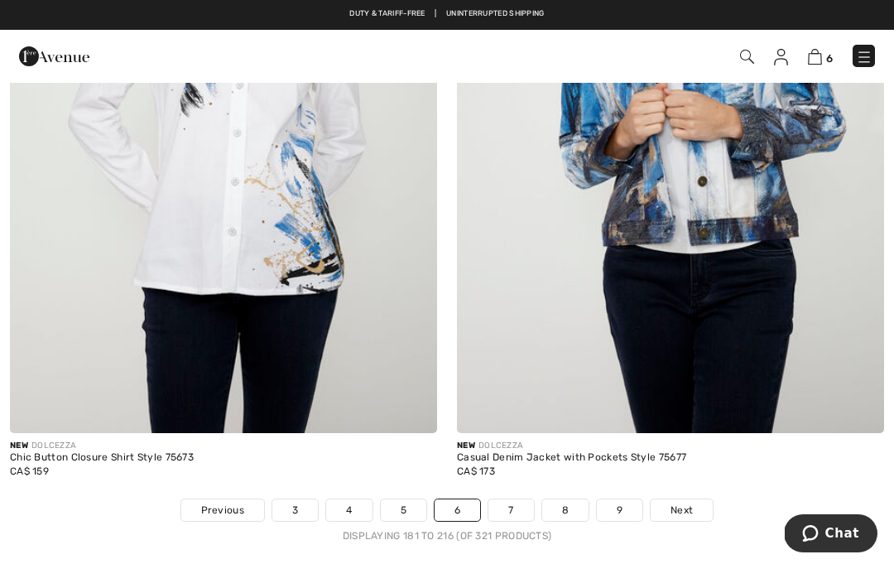
click at [510, 499] on link "7" at bounding box center [510, 510] width 45 height 22
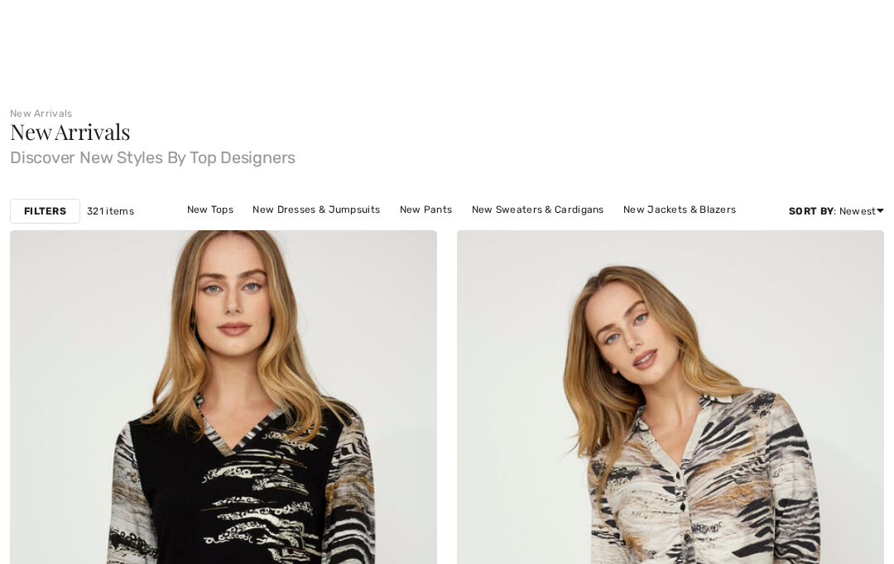
scroll to position [295, 0]
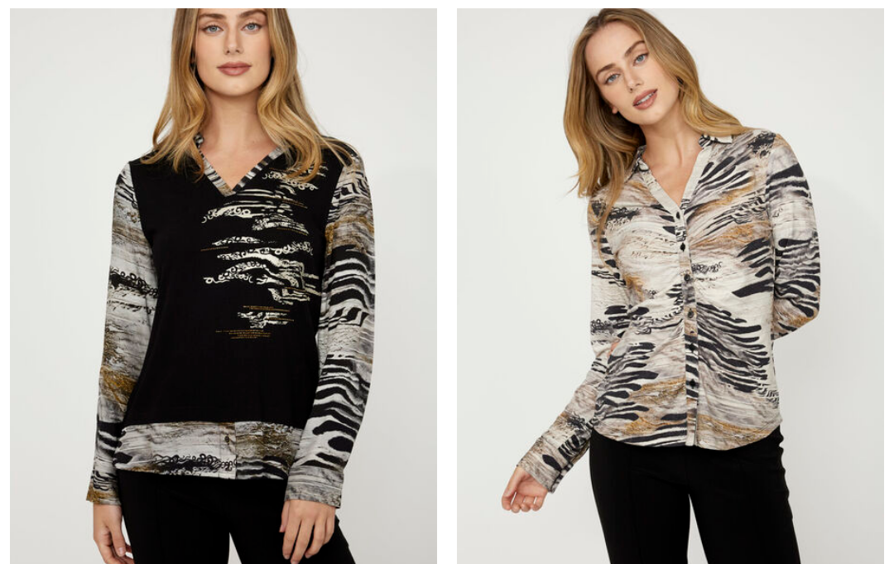
checkbox input "true"
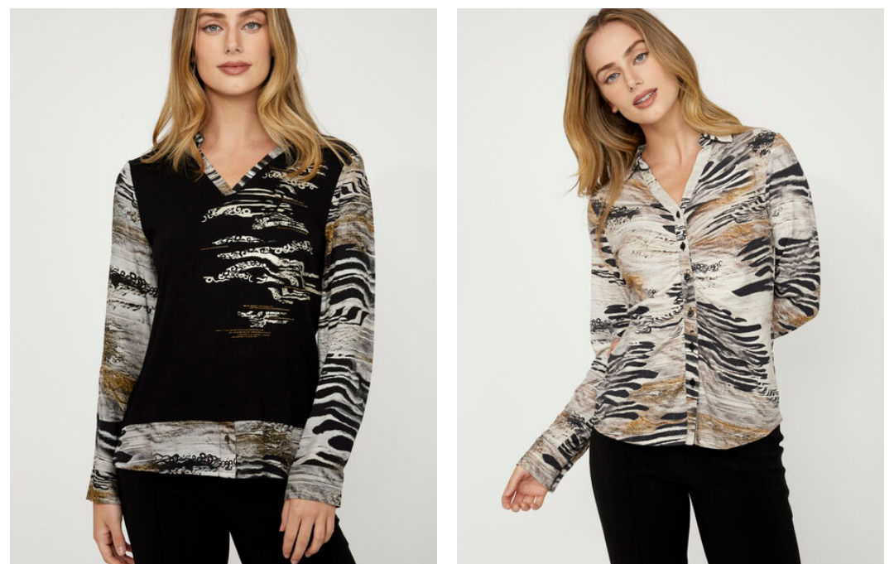
checkbox input "true"
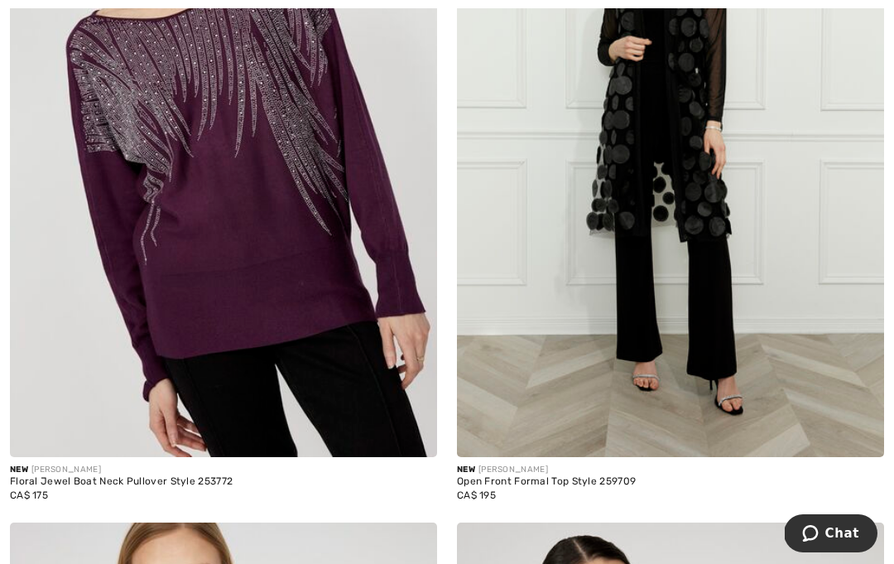
scroll to position [3255, 0]
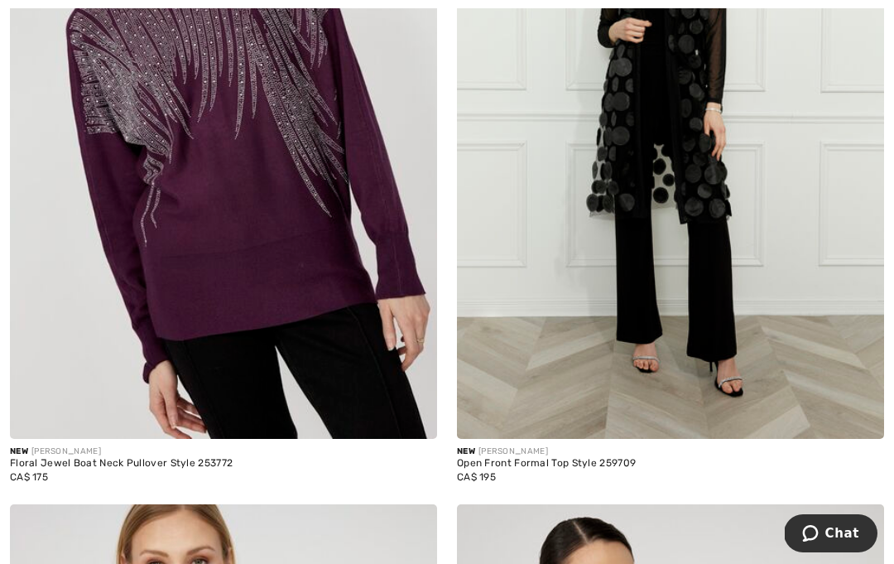
click at [629, 452] on div "New FRANK LYMAN" at bounding box center [670, 451] width 427 height 12
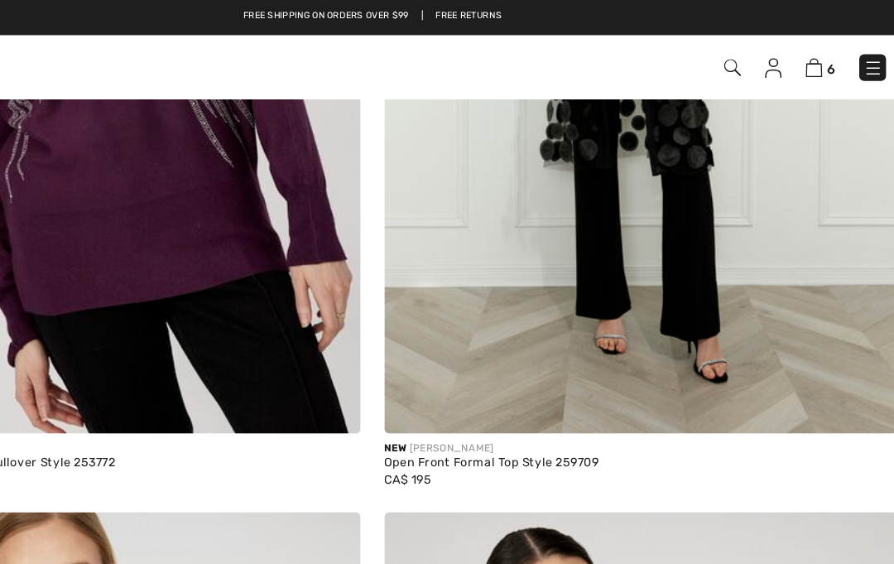
scroll to position [3293, 0]
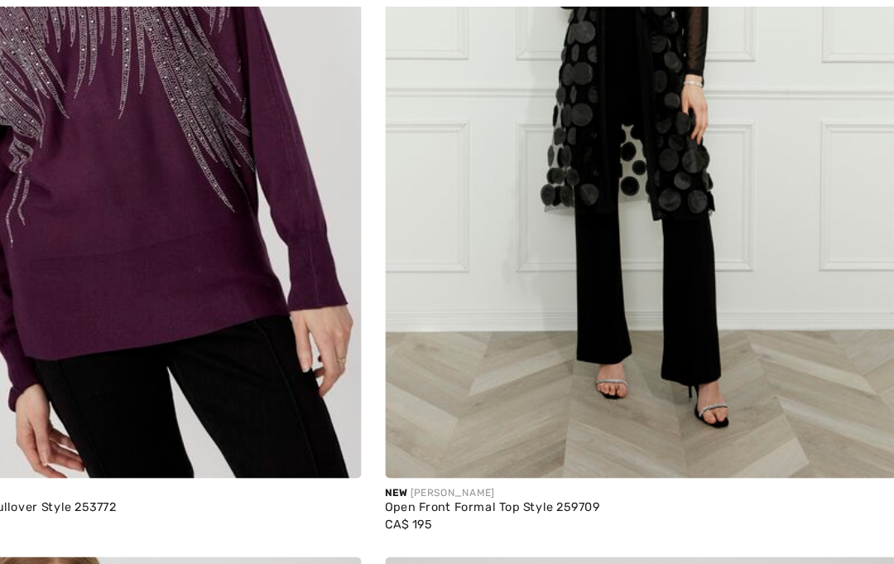
click at [477, 420] on div "Open Front Formal Top Style 259709" at bounding box center [670, 426] width 427 height 12
click at [526, 306] on img at bounding box center [670, 81] width 427 height 641
click at [559, 309] on img at bounding box center [670, 81] width 427 height 641
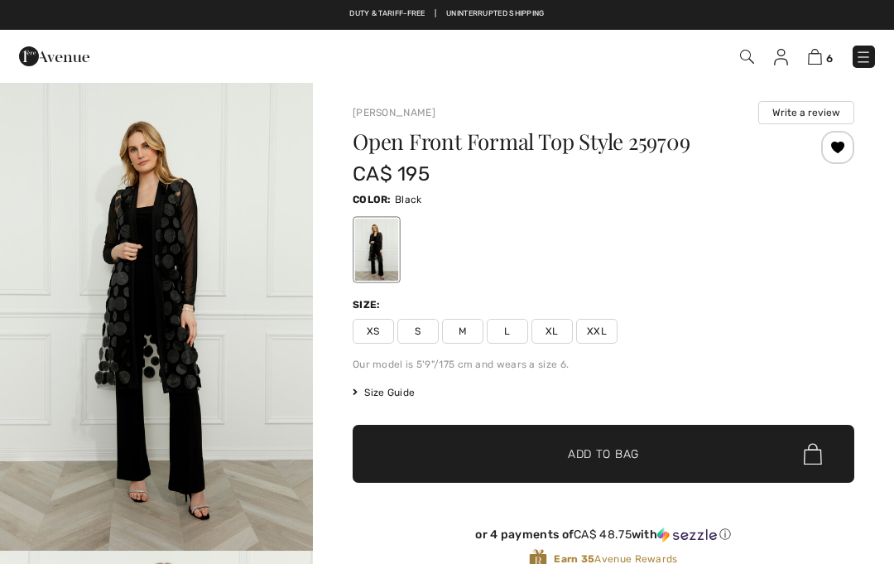
checkbox input "true"
click at [610, 329] on span "XXL" at bounding box center [596, 331] width 41 height 25
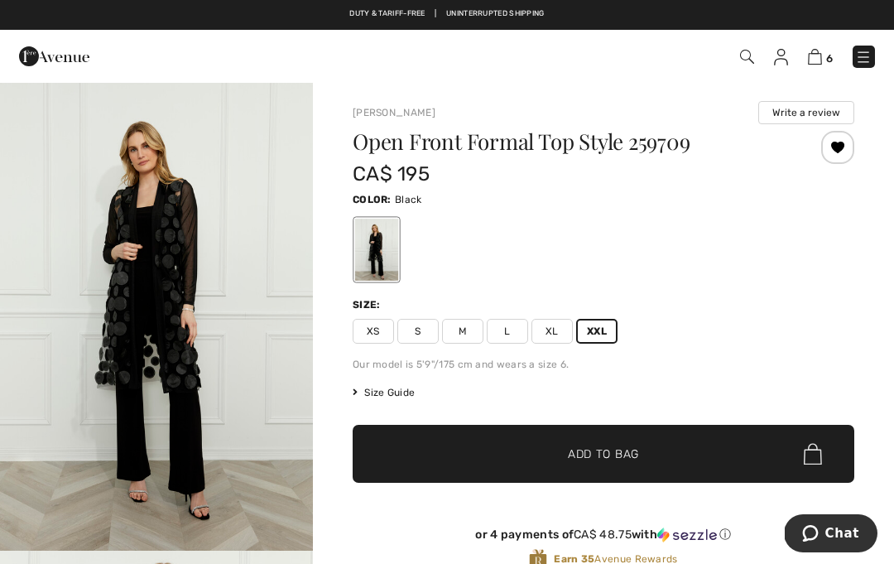
click at [392, 396] on span "Size Guide" at bounding box center [384, 392] width 62 height 15
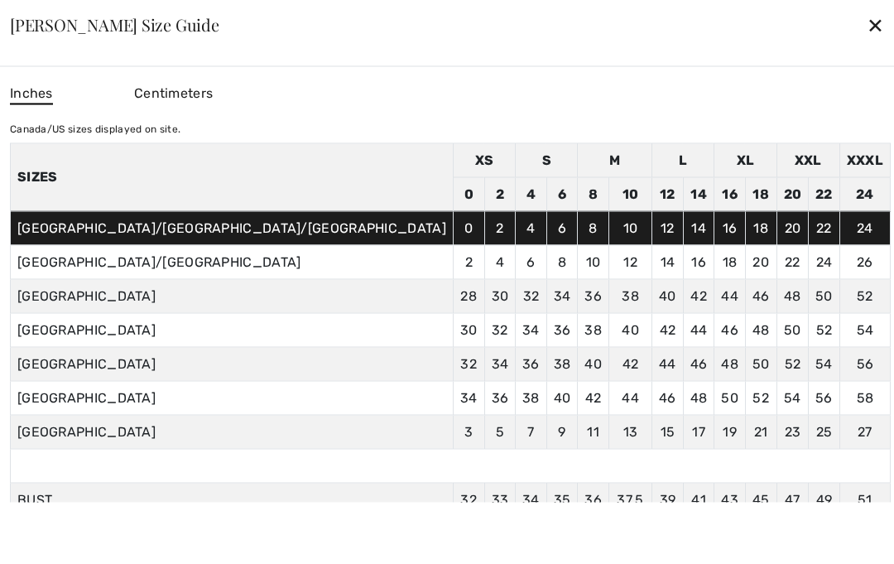
click at [546, 386] on td "40" at bounding box center [561, 398] width 31 height 34
click at [867, 28] on div "✕" at bounding box center [875, 24] width 17 height 35
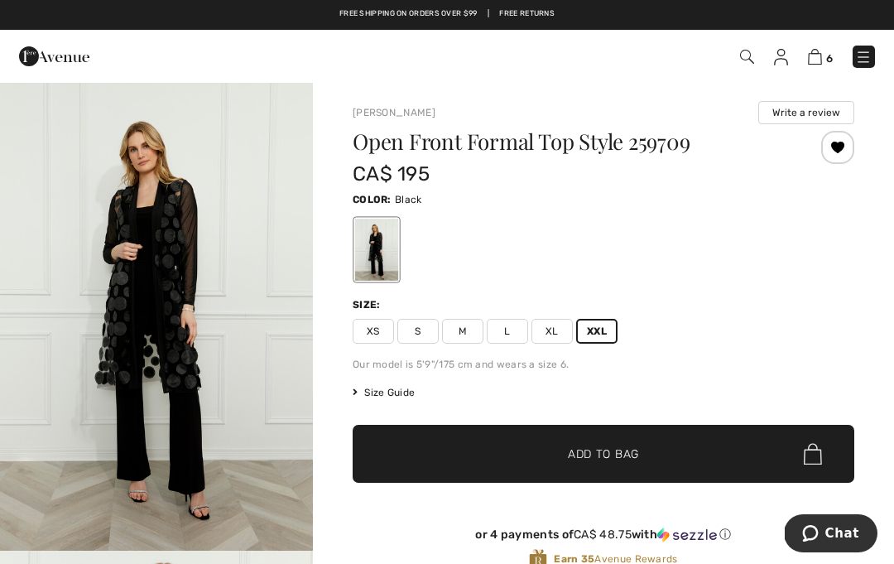
click at [444, 451] on span "✔ Added to Bag Add to Bag" at bounding box center [604, 454] width 502 height 58
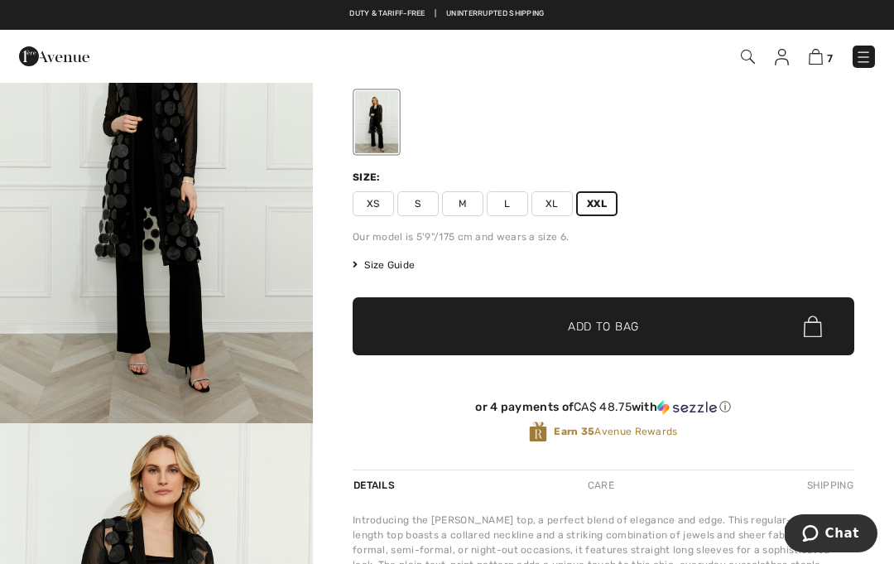
scroll to position [124, 0]
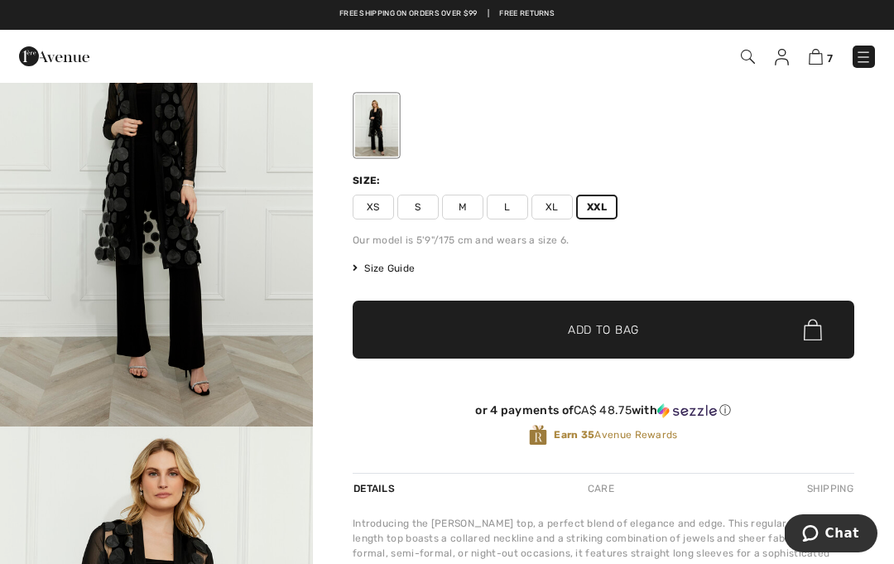
click at [488, 325] on span "✔ Added to Bag Add to Bag" at bounding box center [604, 329] width 502 height 58
click at [0, 0] on div at bounding box center [0, 0] width 0 height 0
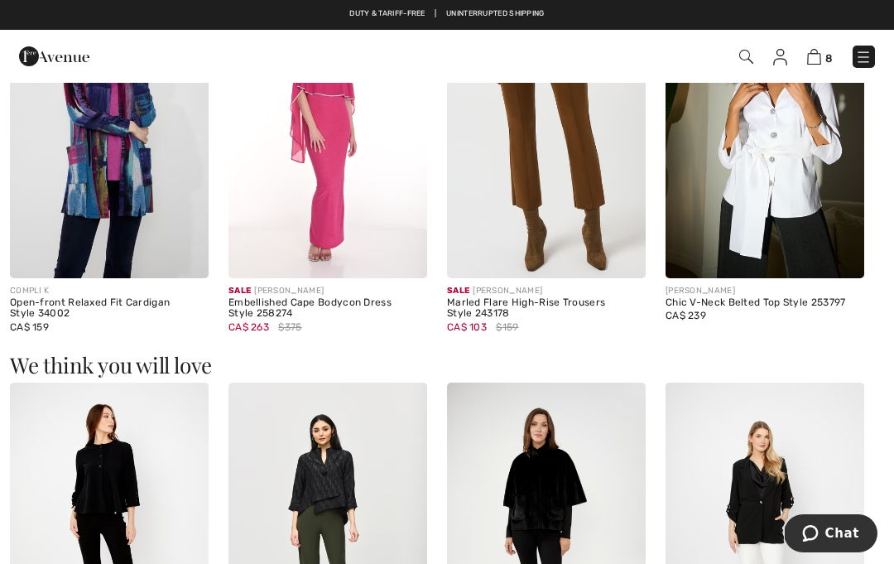
scroll to position [1039, 0]
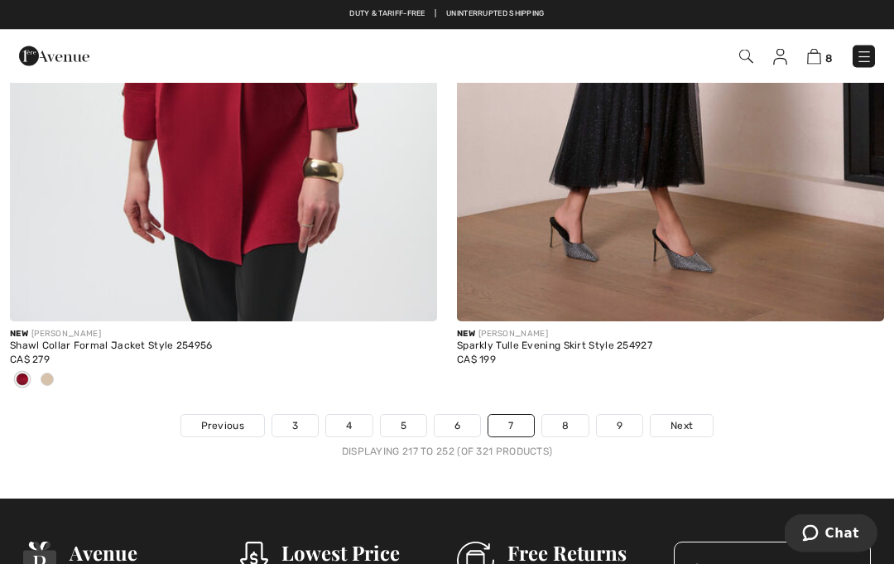
scroll to position [13013, 0]
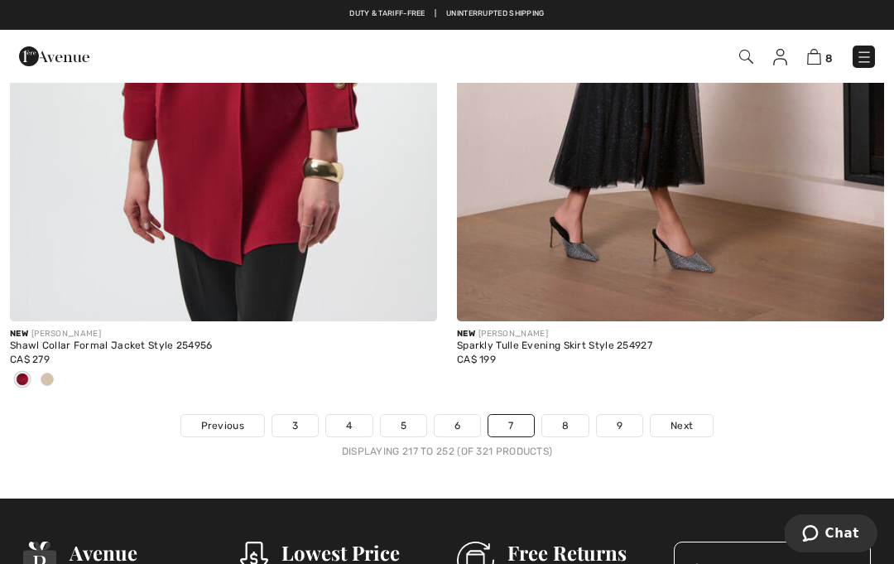
click at [565, 415] on link "8" at bounding box center [565, 426] width 46 height 22
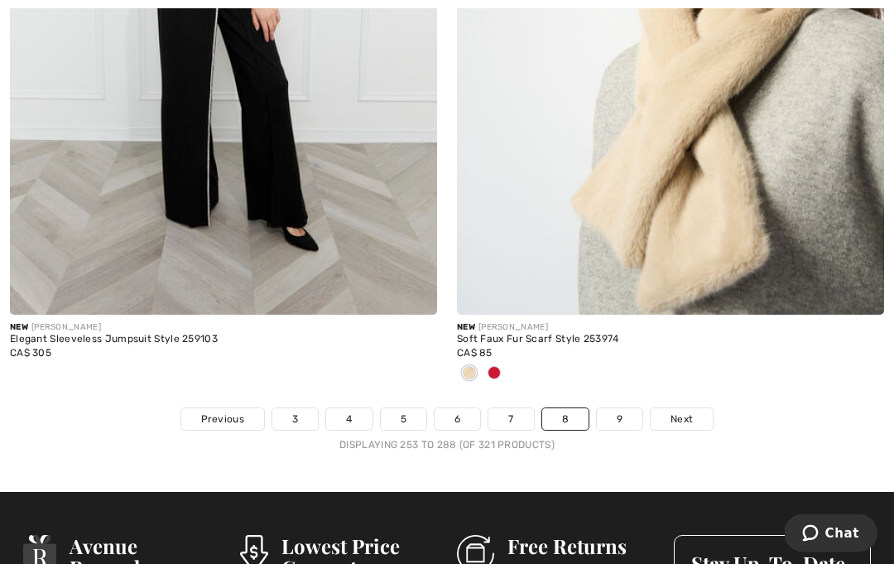
scroll to position [13132, 0]
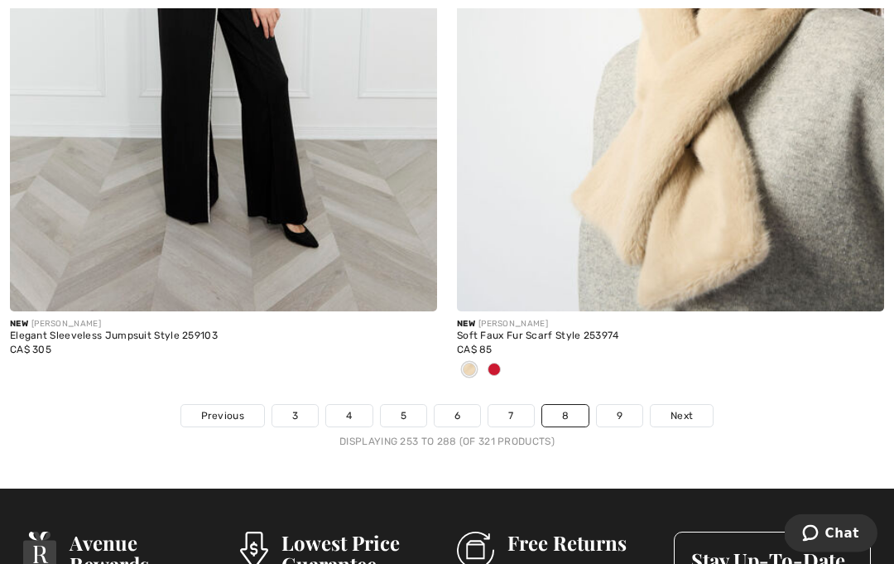
click at [628, 406] on link "9" at bounding box center [620, 417] width 46 height 22
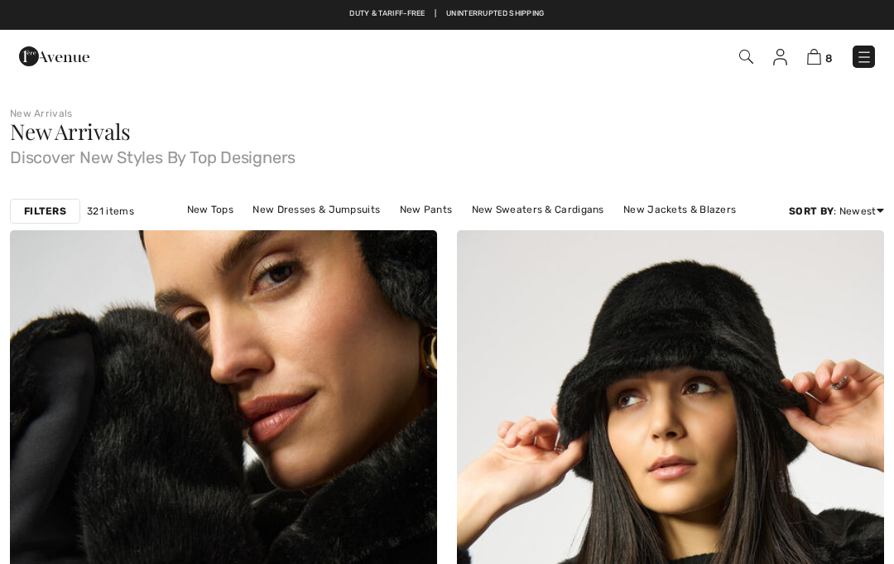
scroll to position [384, 0]
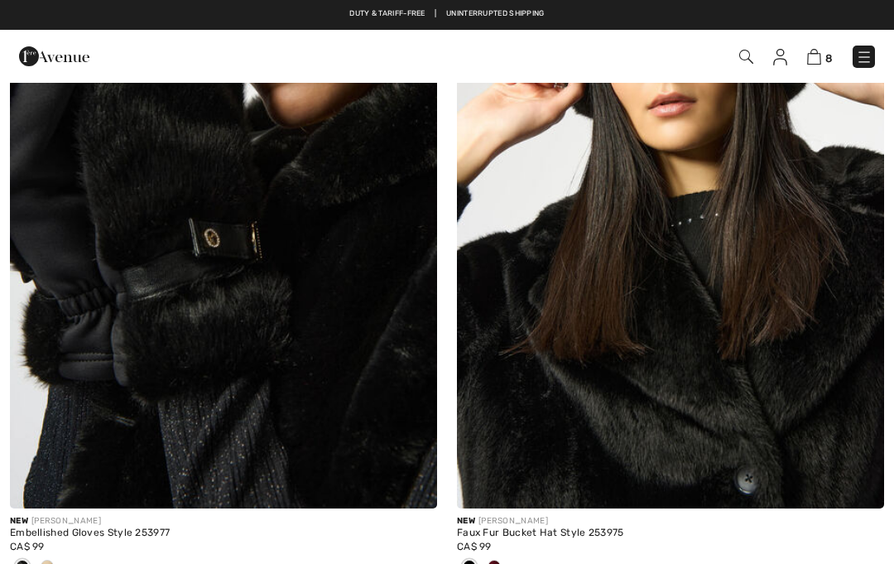
checkbox input "true"
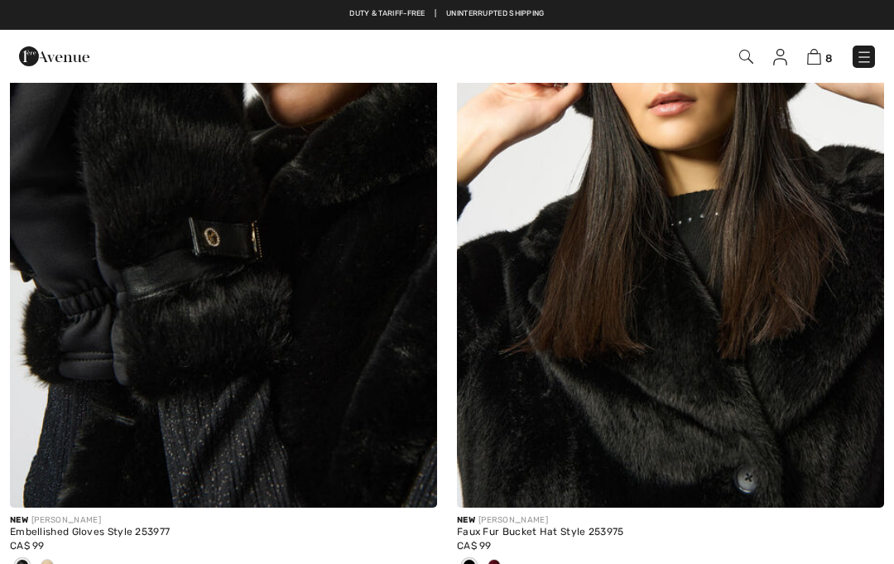
checkbox input "true"
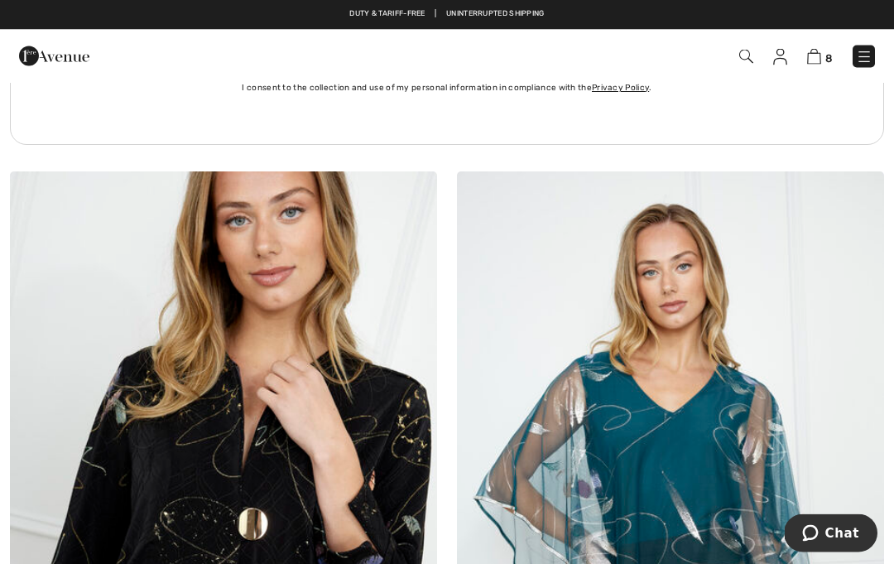
scroll to position [9042, 0]
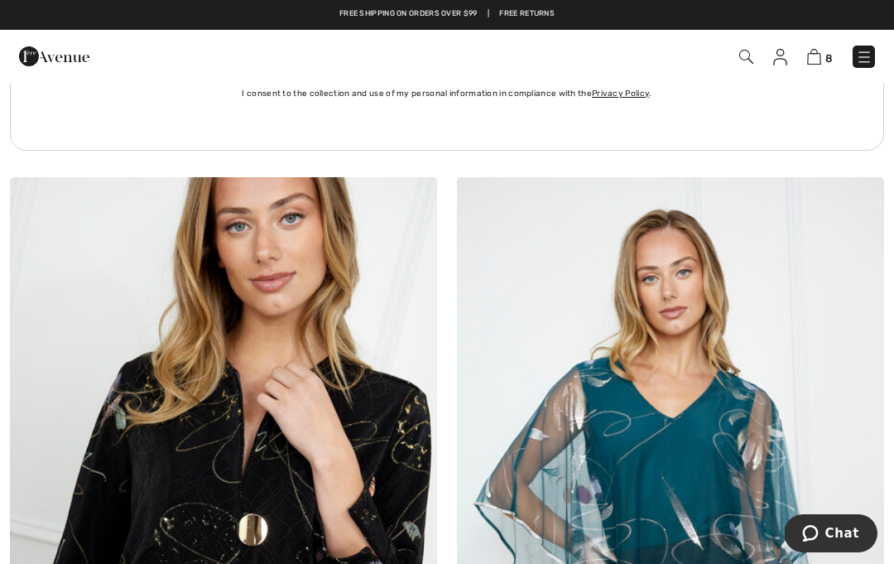
click at [862, 60] on img at bounding box center [864, 57] width 17 height 17
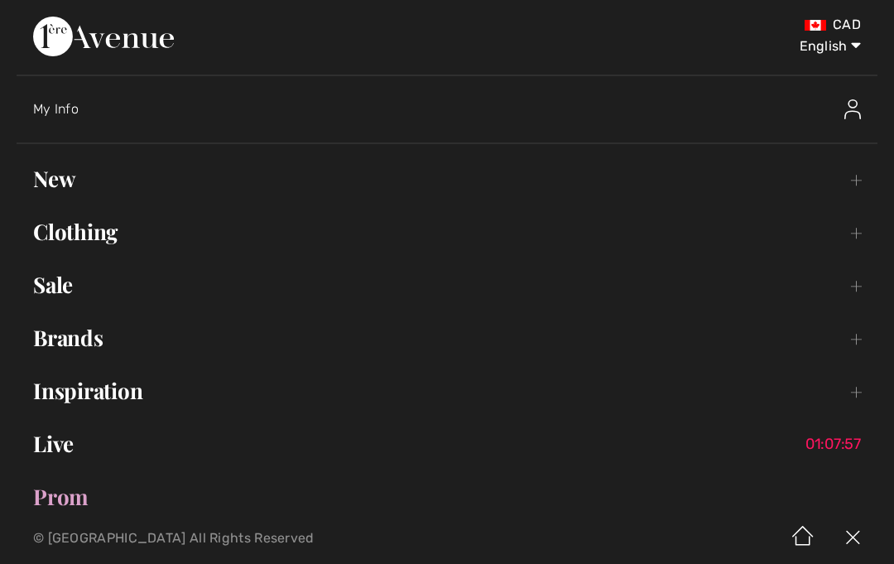
click at [131, 399] on link "Inspiration Toggle submenu" at bounding box center [447, 390] width 861 height 36
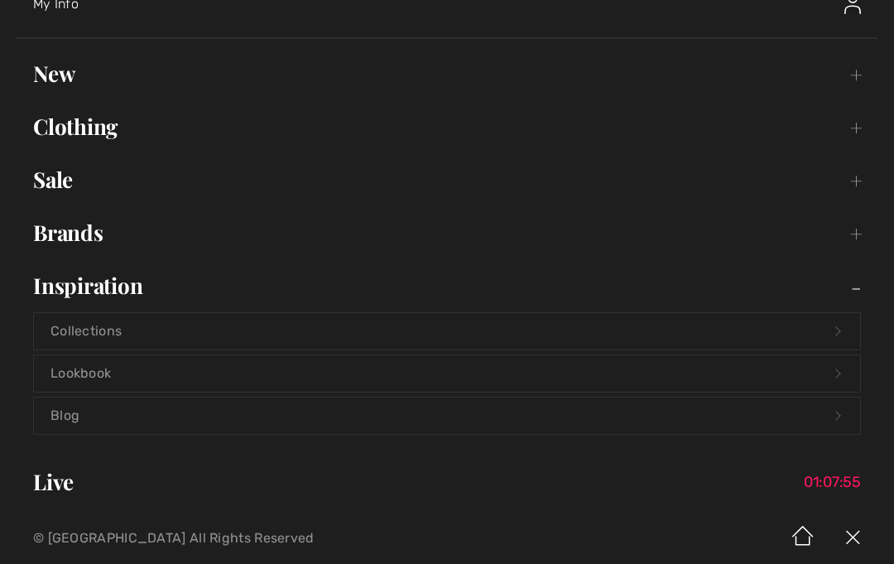
scroll to position [109, 0]
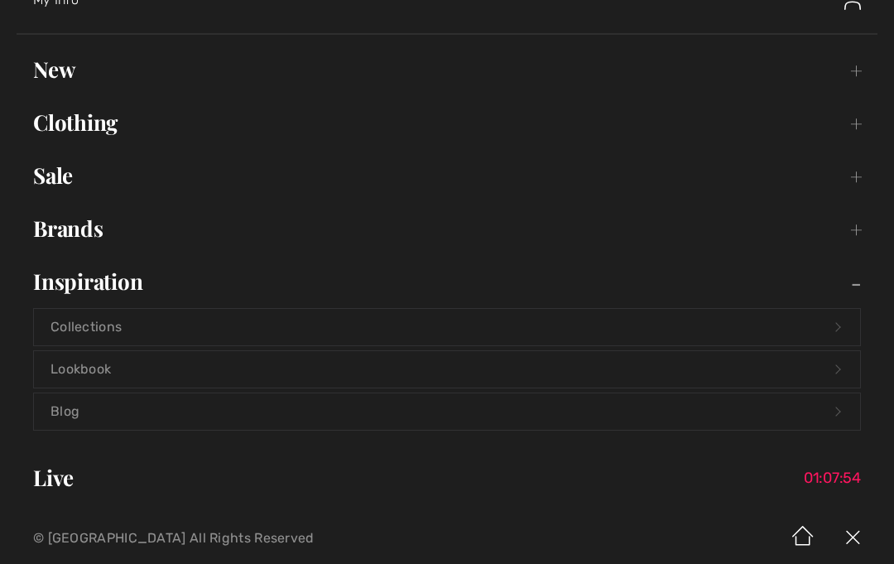
click at [105, 374] on link "Lookbook Open submenu" at bounding box center [447, 369] width 826 height 36
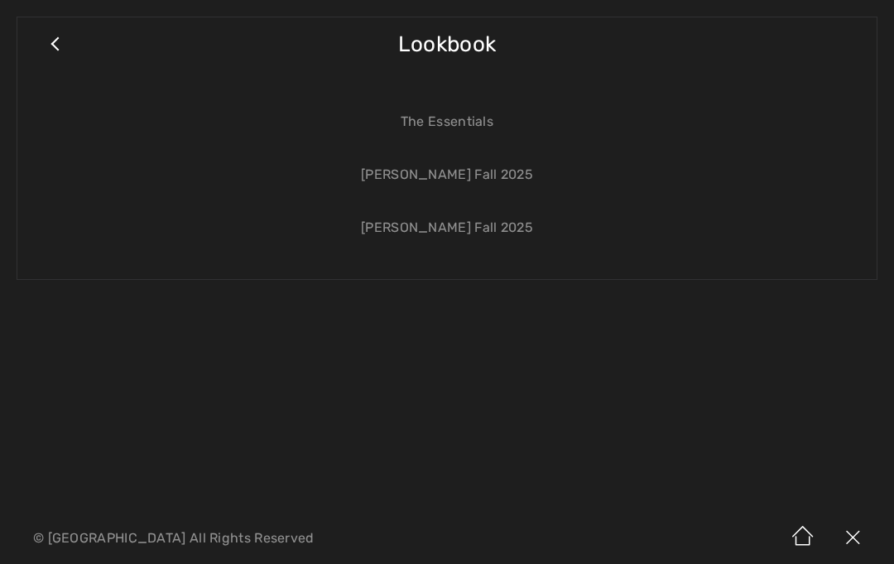
click at [448, 174] on link "[PERSON_NAME] Fall 2025" at bounding box center [447, 174] width 826 height 36
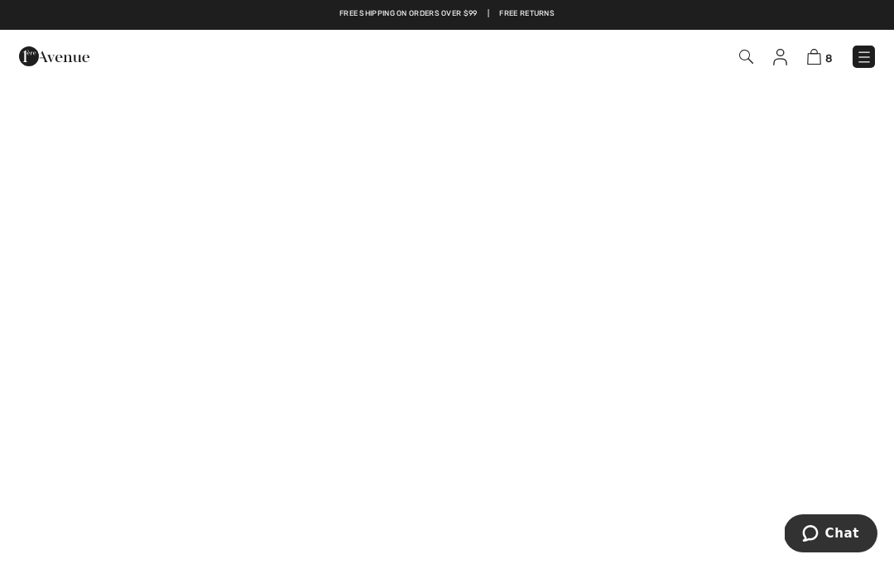
click at [882, 30] on div "8 Checkout" at bounding box center [447, 56] width 894 height 53
click at [859, 55] on img at bounding box center [864, 57] width 17 height 17
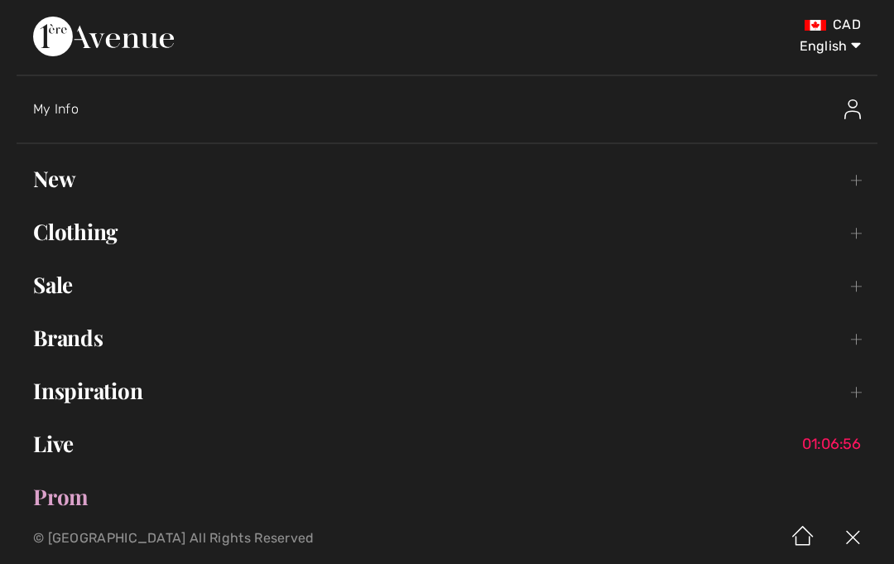
click at [61, 178] on link "New Toggle submenu" at bounding box center [447, 179] width 861 height 36
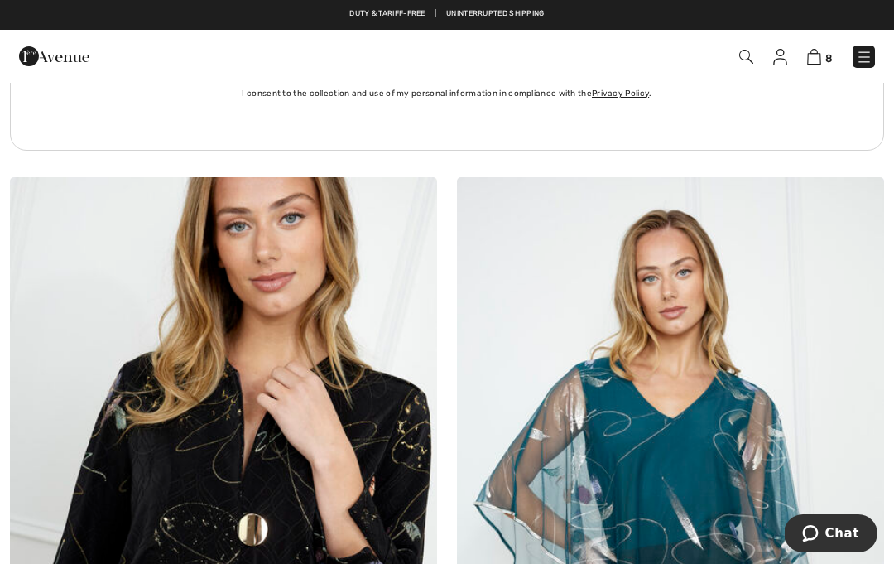
click at [862, 56] on img at bounding box center [864, 57] width 17 height 17
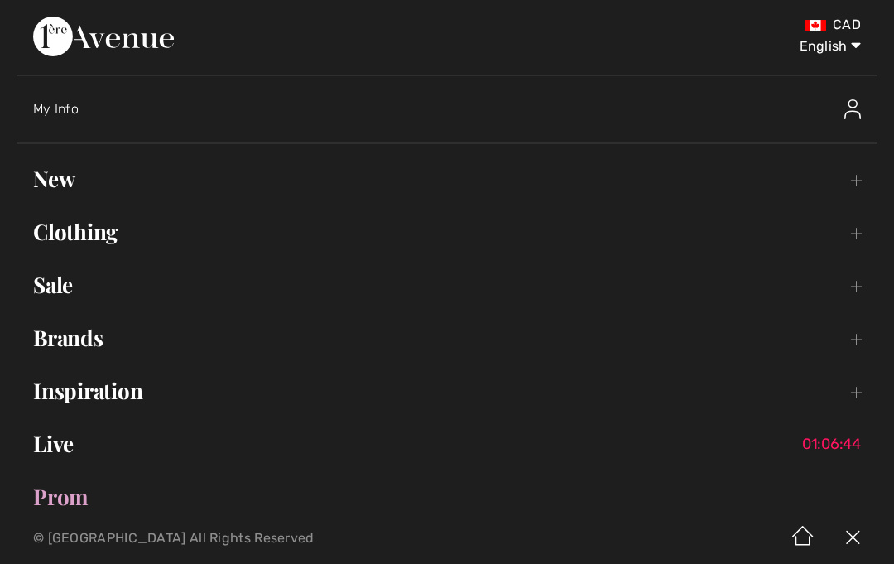
click at [113, 235] on link "Clothing Toggle submenu" at bounding box center [447, 232] width 861 height 36
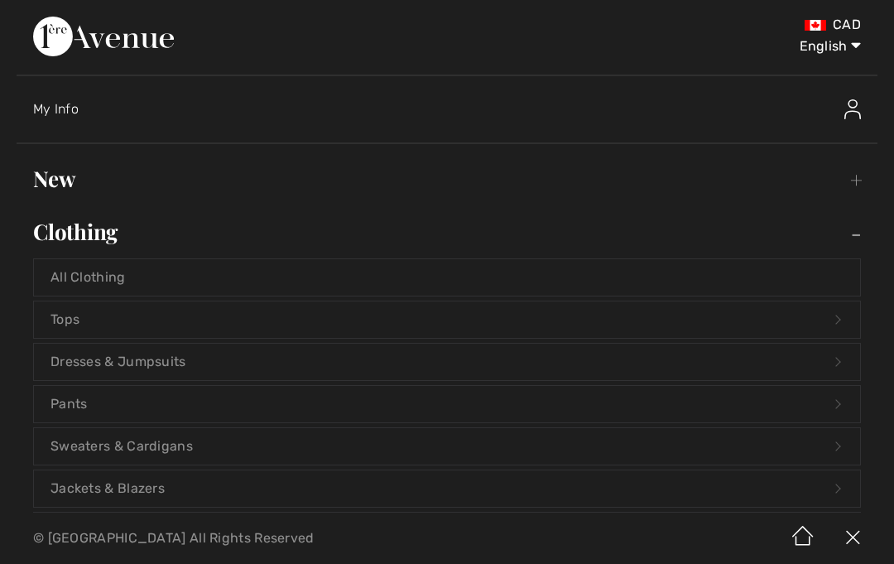
click at [183, 353] on link "Dresses & Jumpsuits Open submenu" at bounding box center [447, 362] width 826 height 36
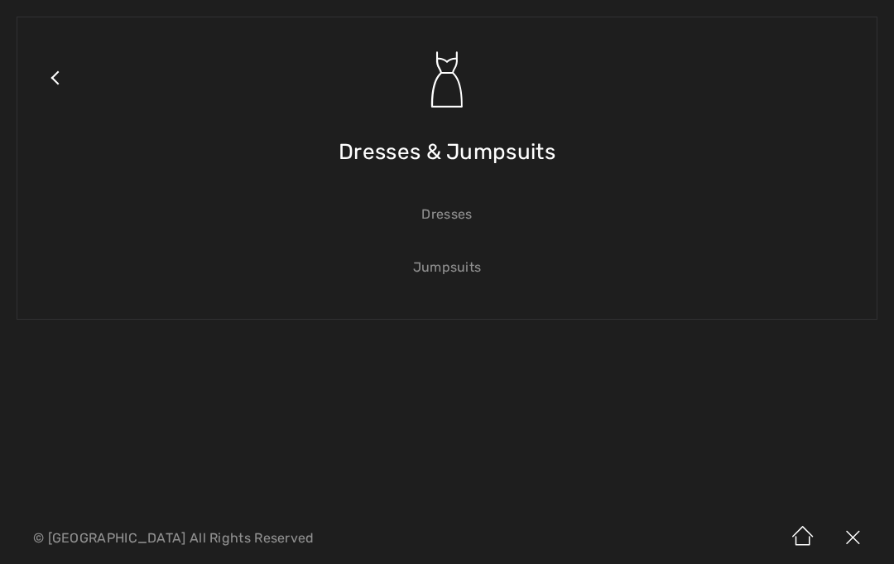
click at [467, 211] on link "Dresses" at bounding box center [447, 214] width 826 height 36
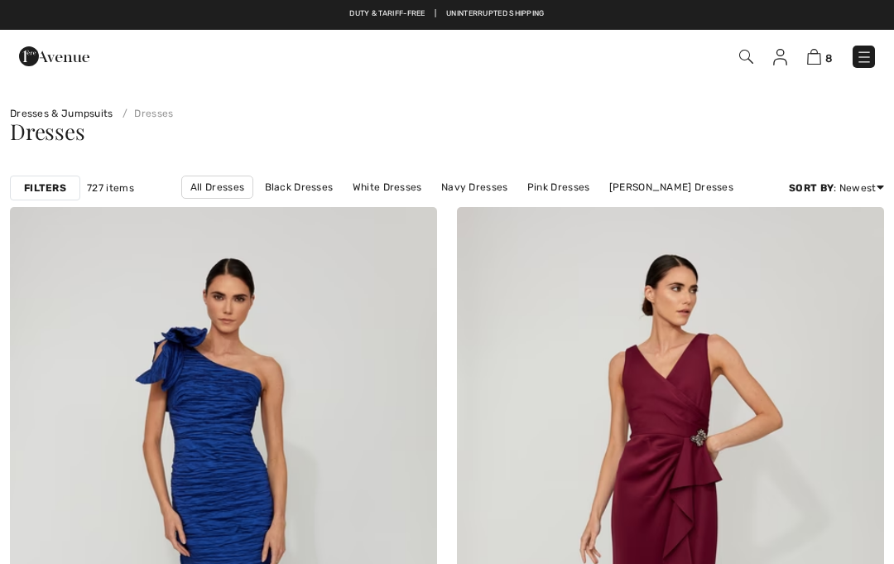
checkbox input "true"
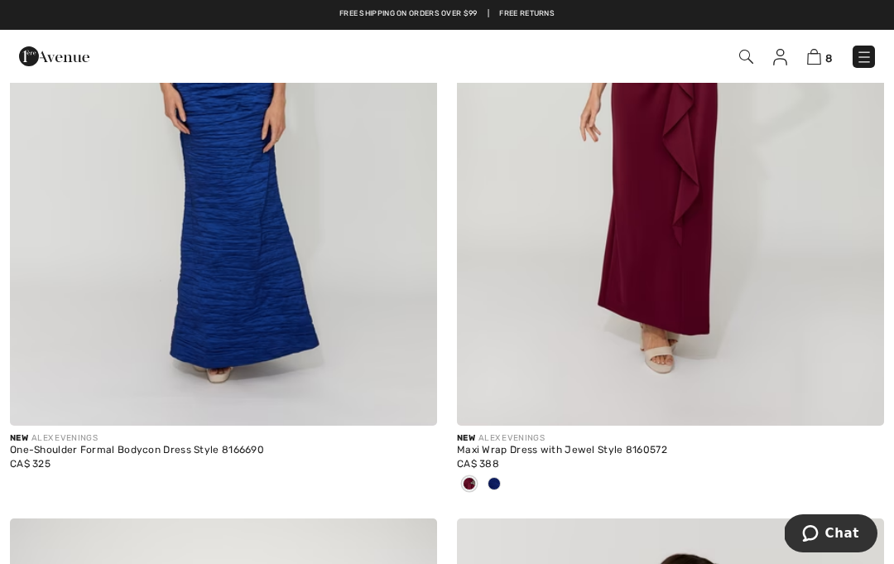
scroll to position [425, 0]
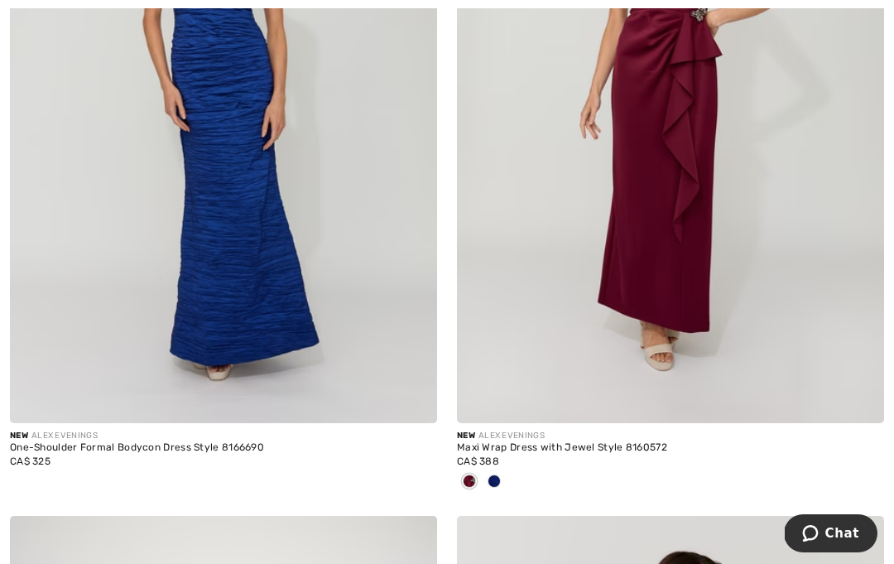
click at [656, 444] on div "Maxi Wrap Dress with Jewel Style 8160572" at bounding box center [670, 448] width 427 height 12
click at [699, 312] on img at bounding box center [670, 102] width 427 height 641
click at [628, 442] on div "Maxi Wrap Dress with Jewel Style 8160572" at bounding box center [670, 448] width 427 height 12
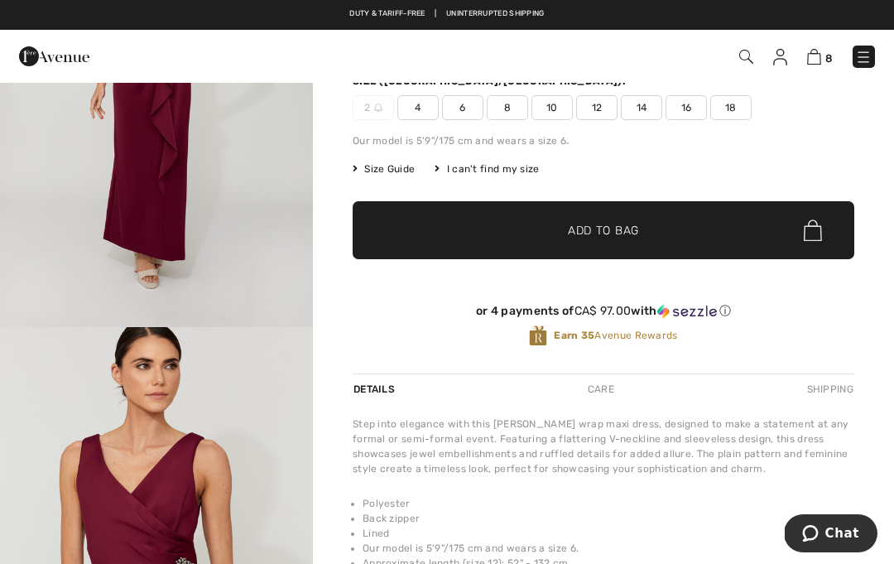
scroll to position [192, 0]
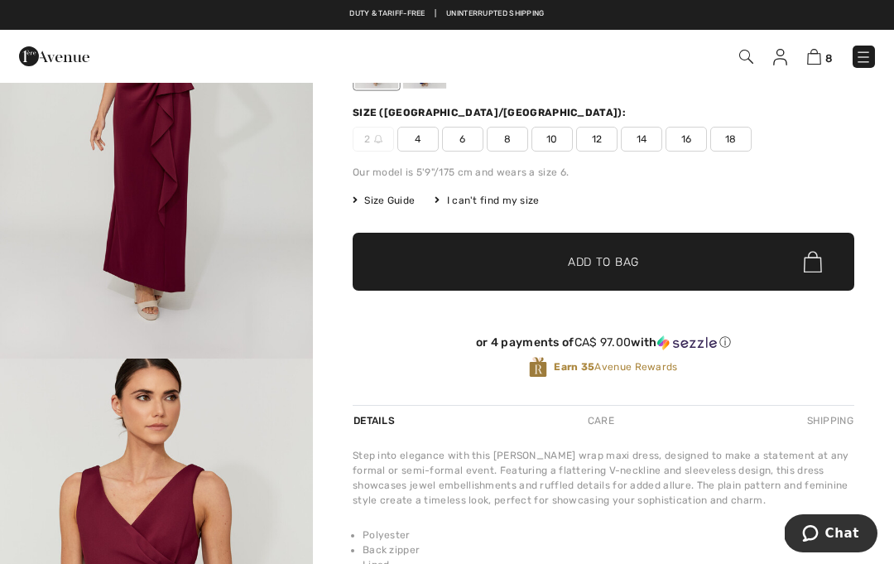
click at [401, 200] on span "Size Guide" at bounding box center [384, 200] width 62 height 15
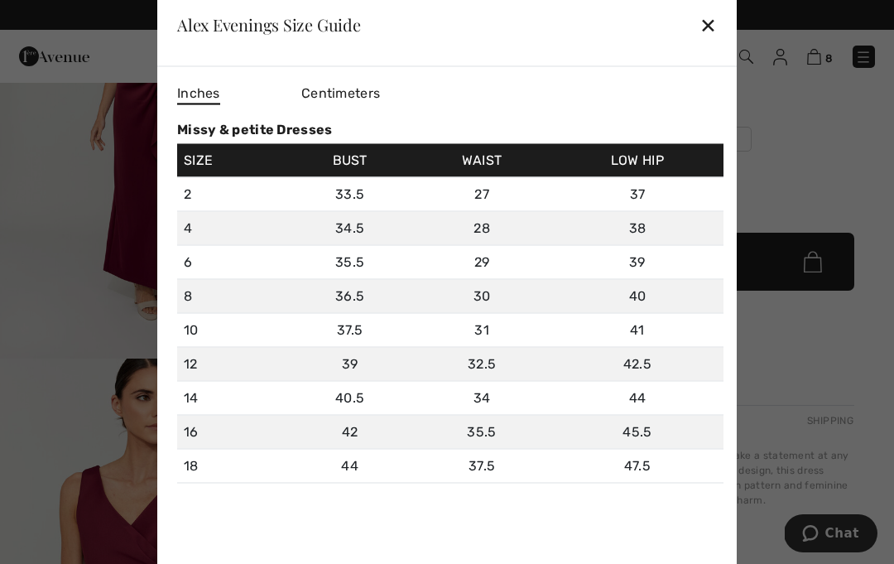
click at [700, 31] on div "✕" at bounding box center [707, 24] width 17 height 35
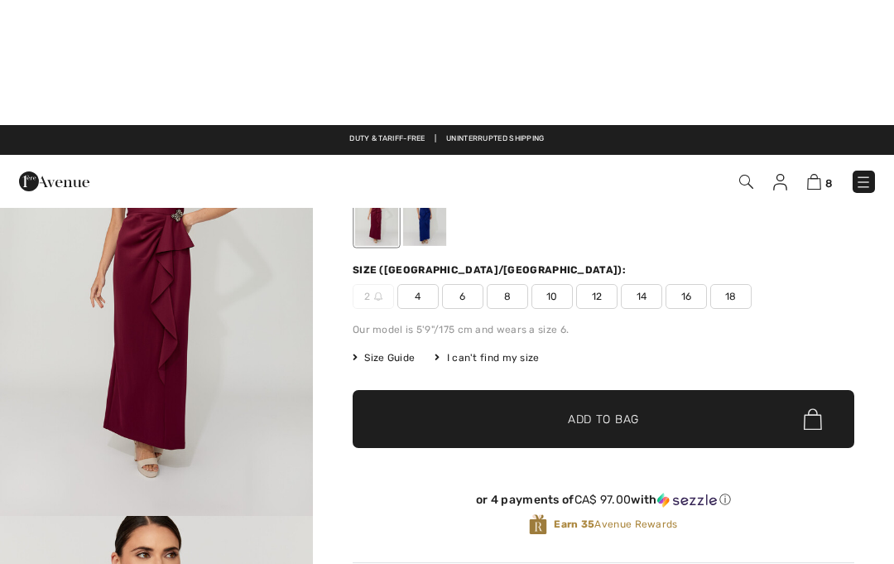
scroll to position [0, 0]
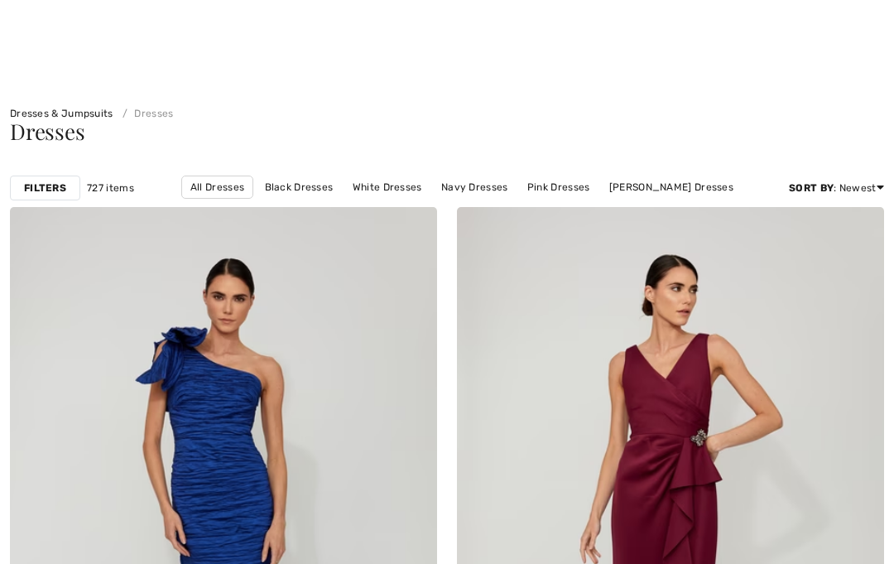
checkbox input "true"
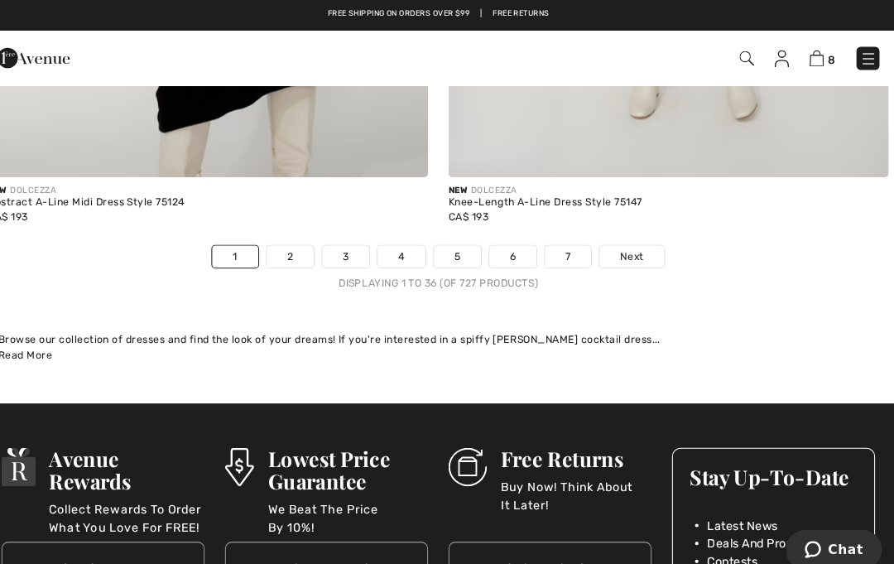
scroll to position [13176, 0]
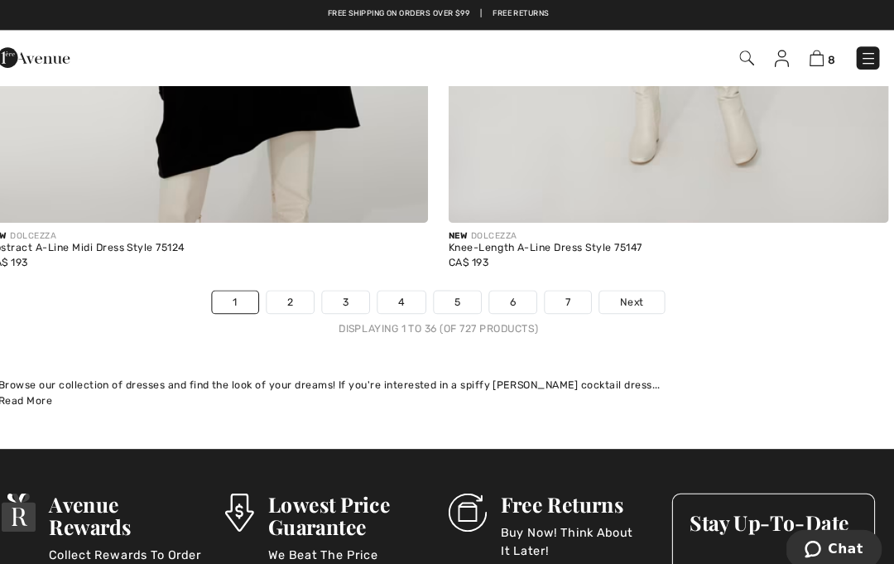
click at [637, 283] on link "Next" at bounding box center [634, 294] width 62 height 22
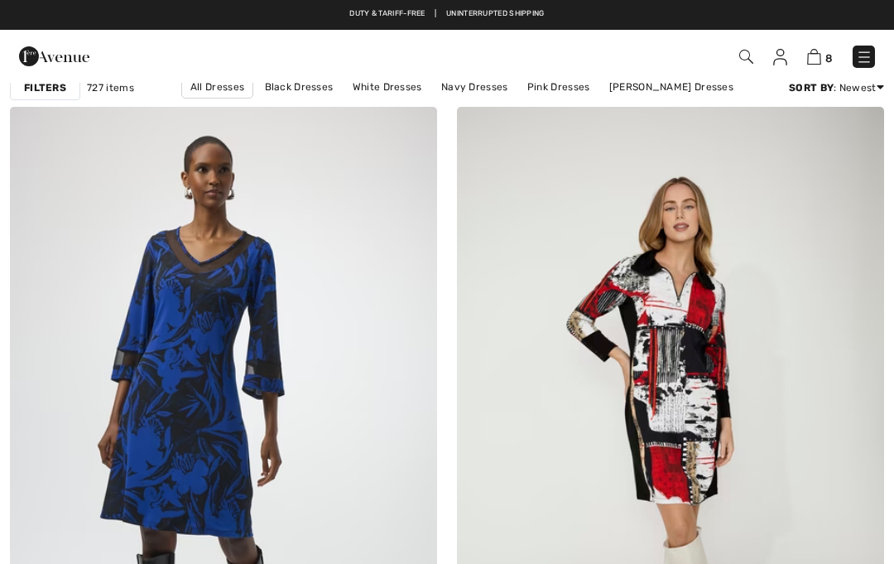
checkbox input "true"
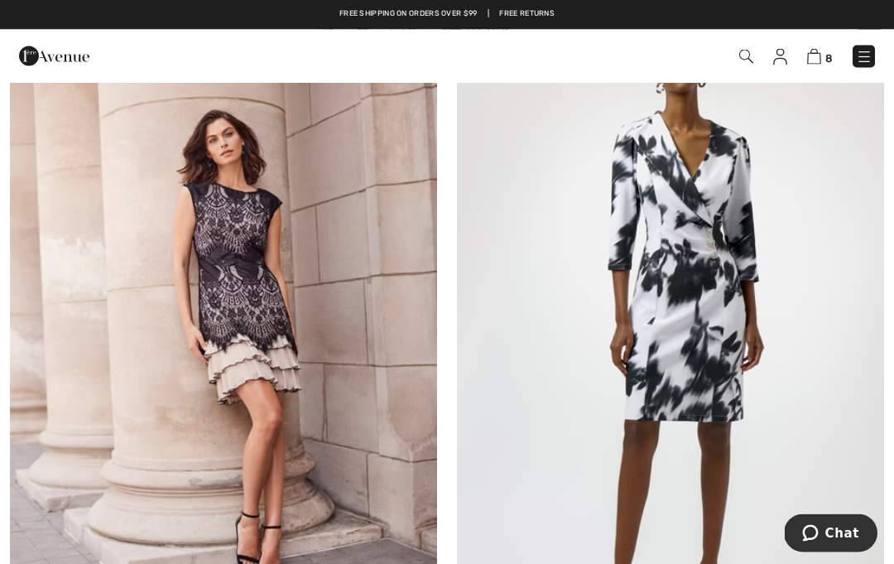
click at [329, 381] on img at bounding box center [223, 333] width 427 height 641
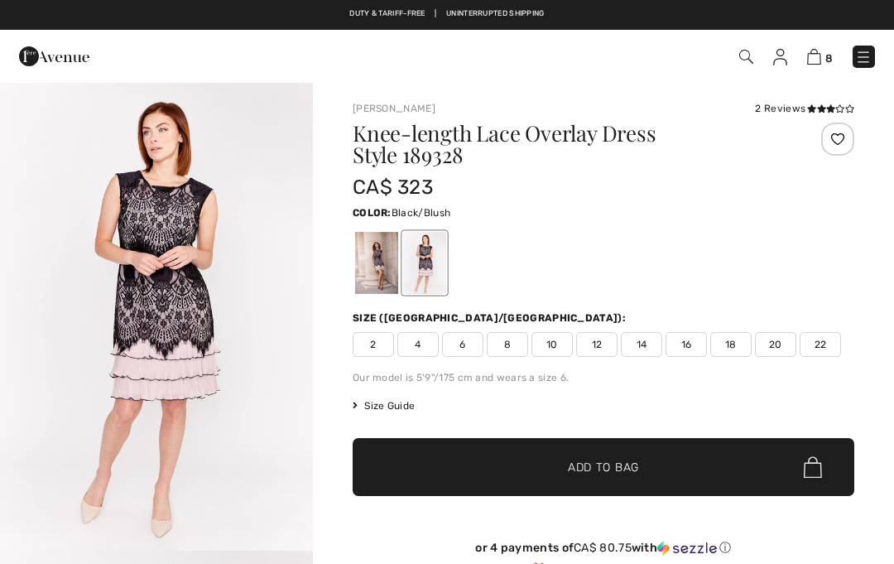
checkbox input "true"
click at [392, 273] on div at bounding box center [376, 263] width 43 height 62
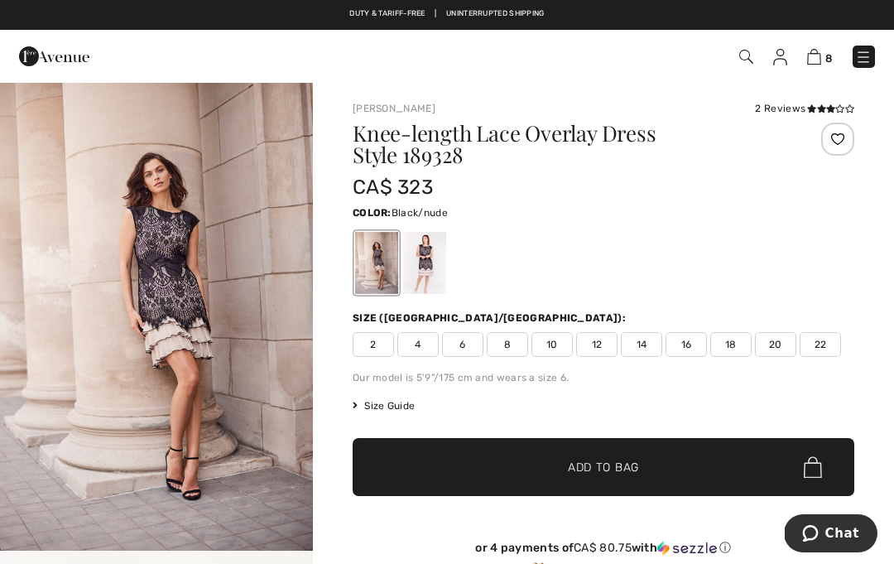
click at [428, 271] on div at bounding box center [424, 263] width 43 height 62
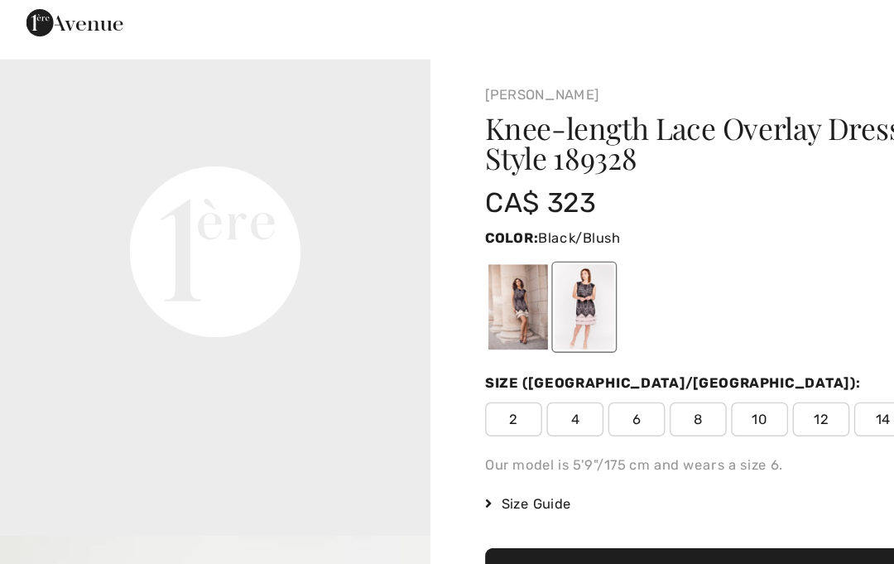
scroll to position [1035, 0]
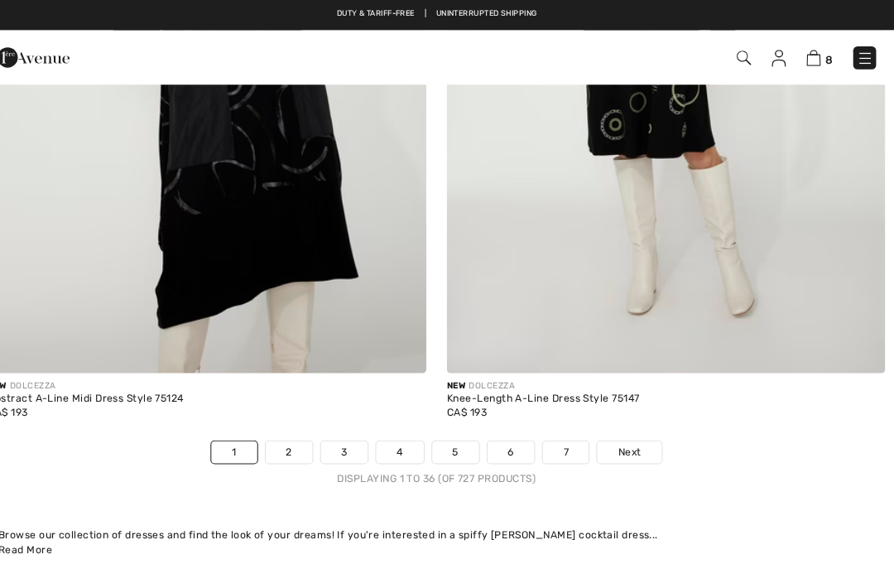
checkbox input "true"
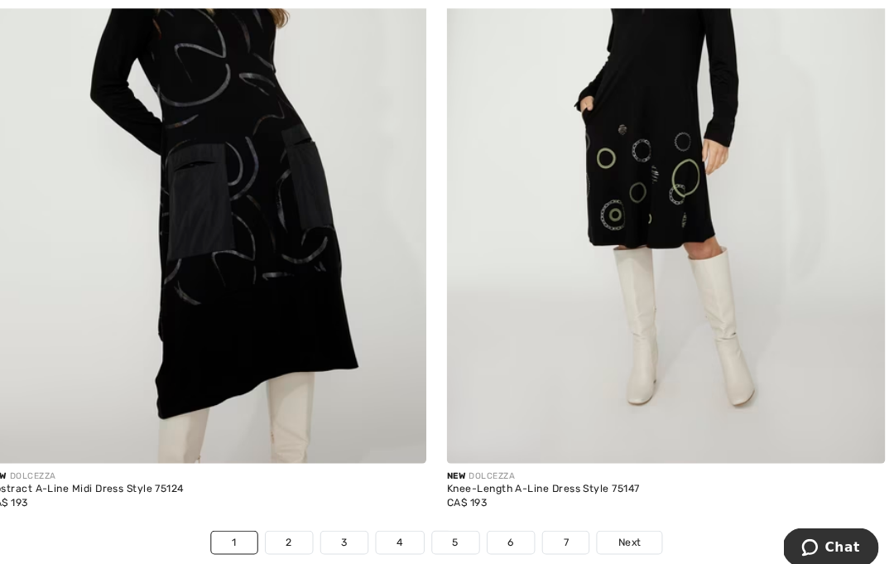
scroll to position [12967, 0]
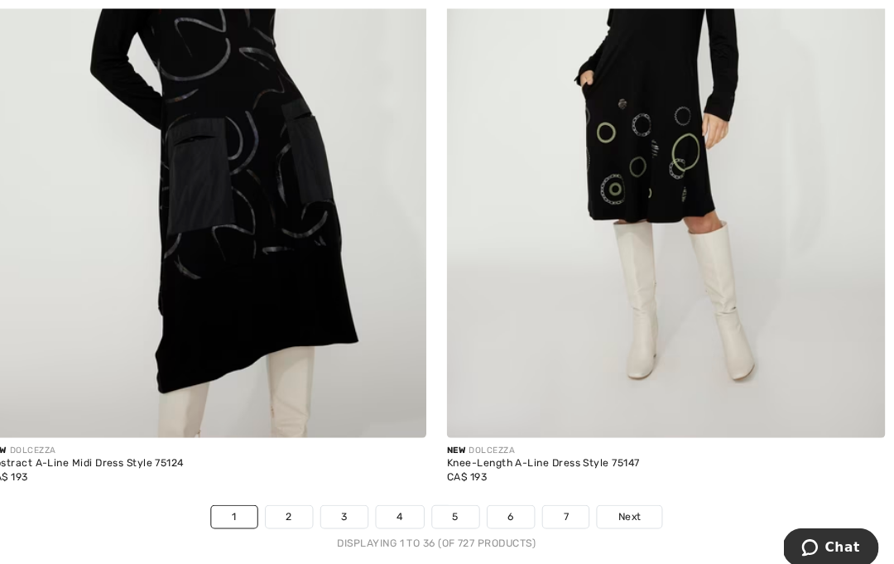
click at [281, 492] on link "2" at bounding box center [304, 503] width 46 height 22
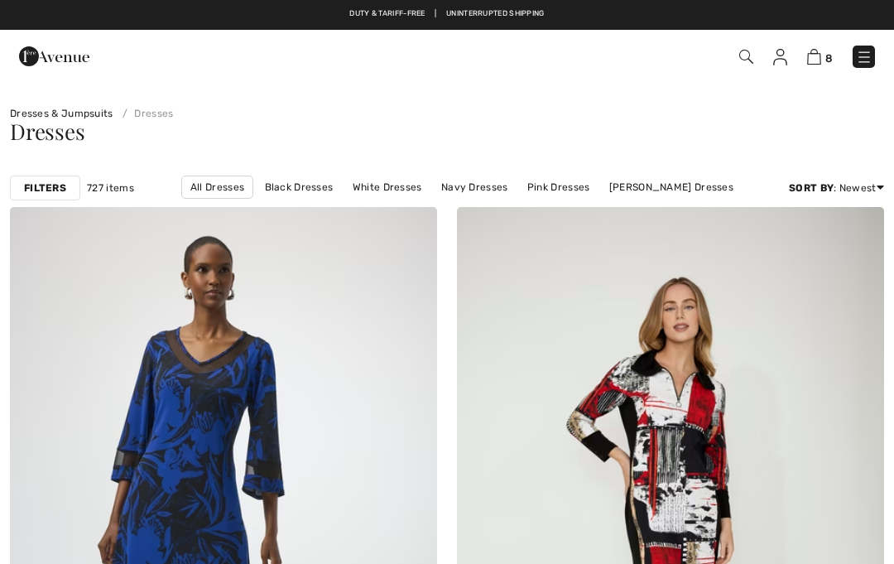
checkbox input "true"
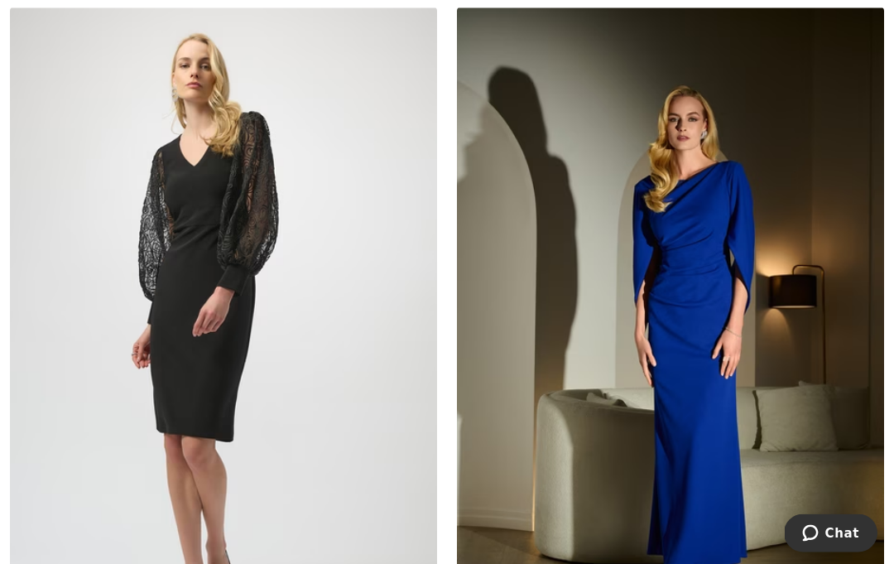
scroll to position [3024, 0]
